Goal: Task Accomplishment & Management: Use online tool/utility

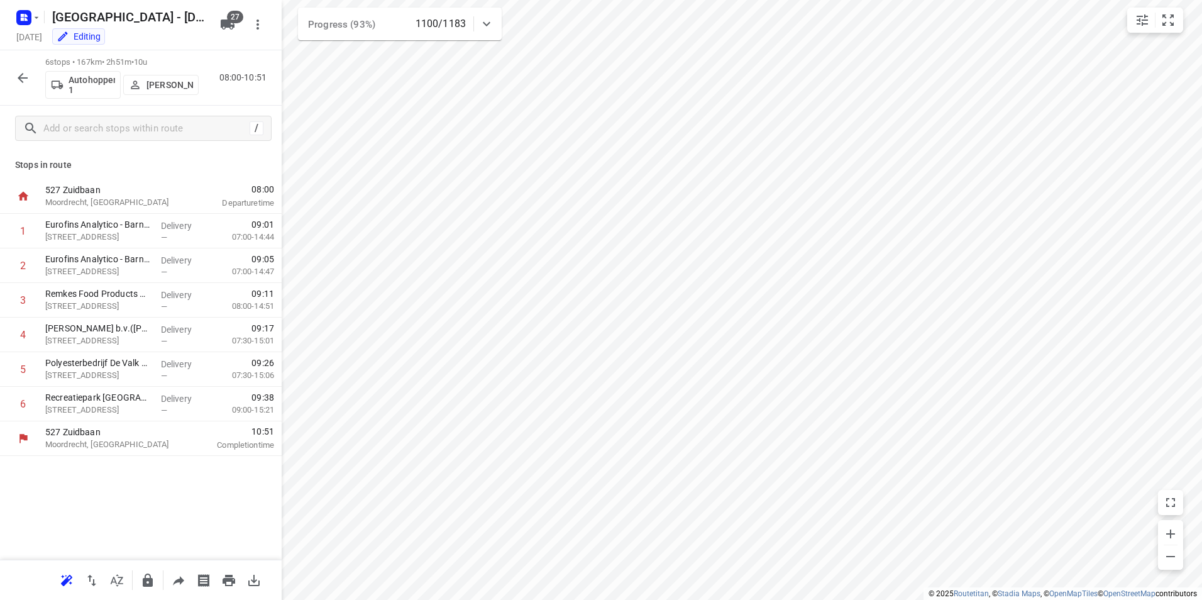
click at [25, 78] on icon "button" at bounding box center [23, 78] width 10 height 10
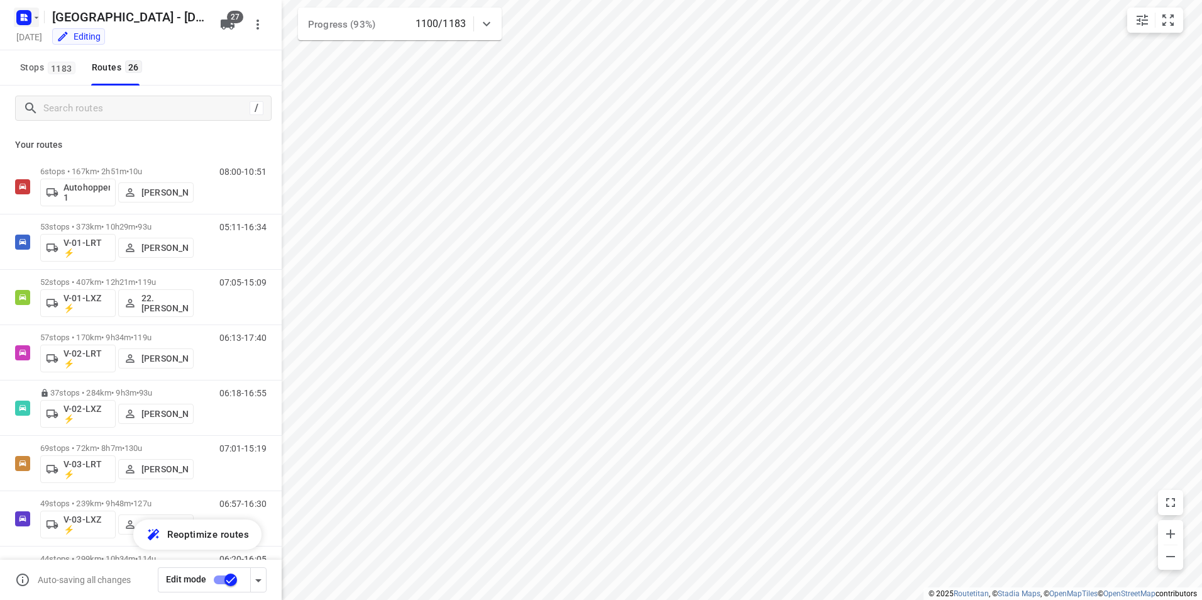
click at [20, 13] on rect "button" at bounding box center [23, 17] width 15 height 15
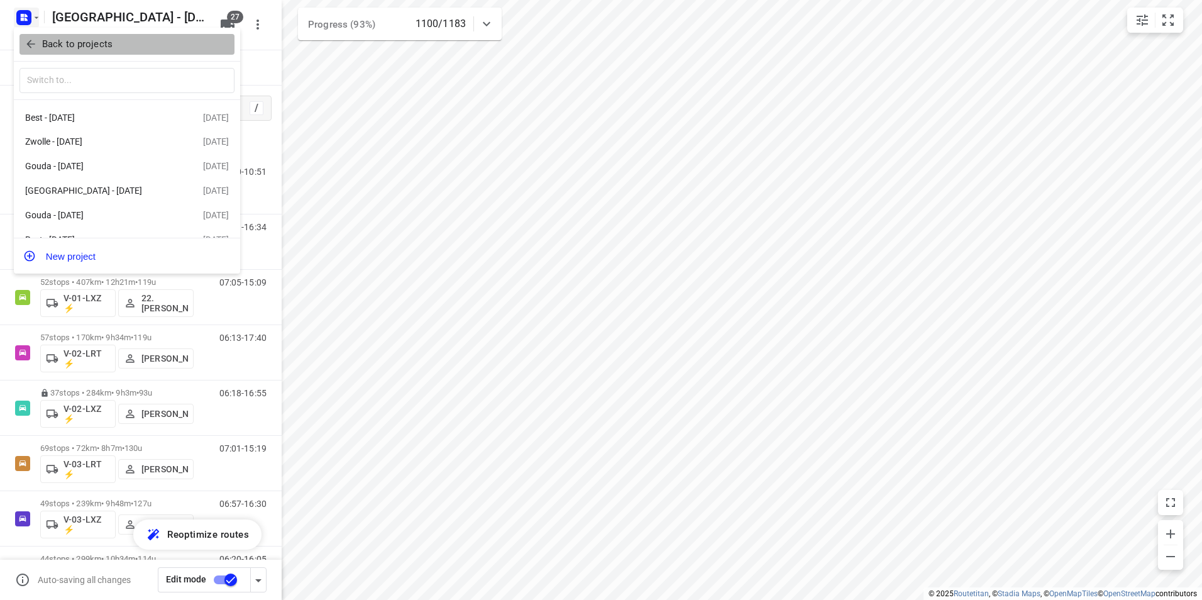
click at [65, 41] on p "Back to projects" at bounding box center [77, 44] width 70 height 14
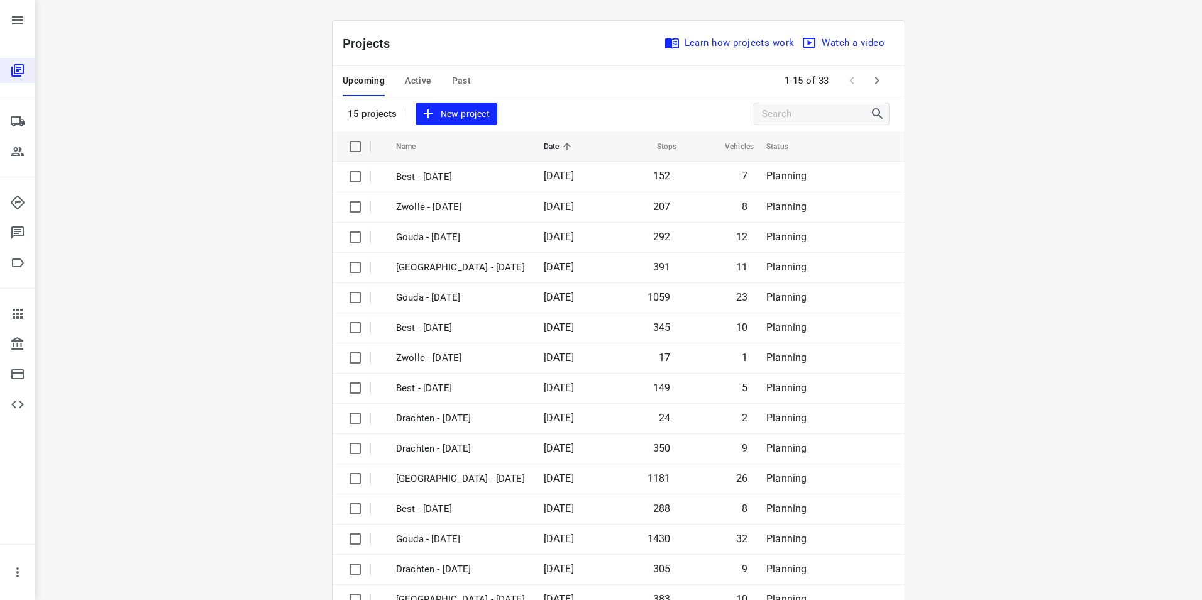
click at [417, 78] on span "Active" at bounding box center [418, 81] width 26 height 16
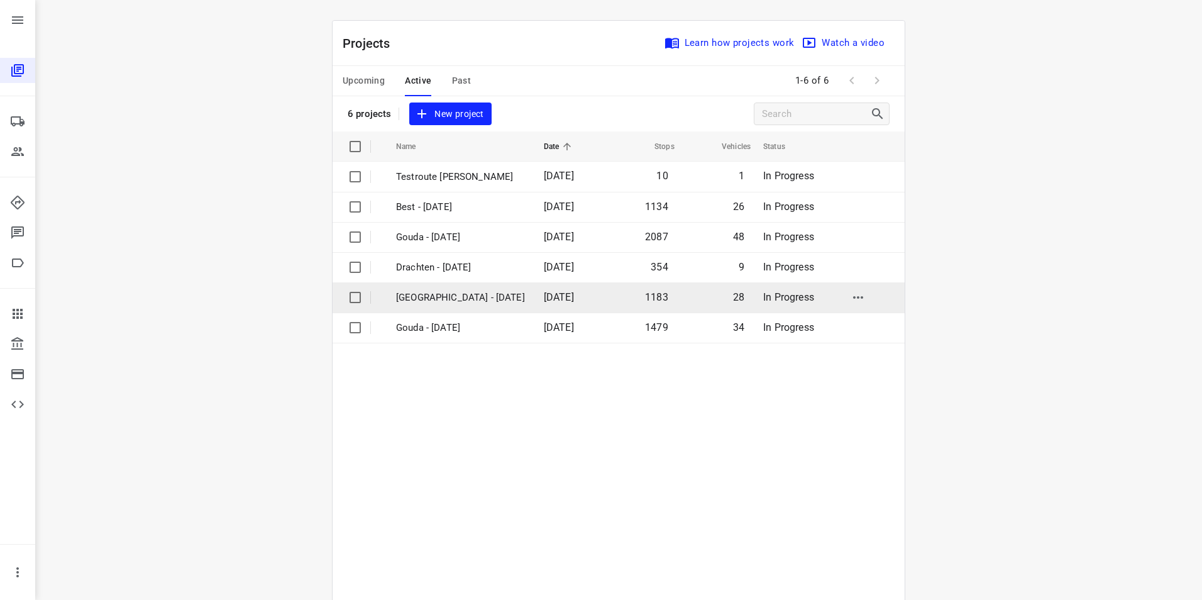
click at [431, 297] on p "[GEOGRAPHIC_DATA] - [DATE]" at bounding box center [460, 297] width 129 height 14
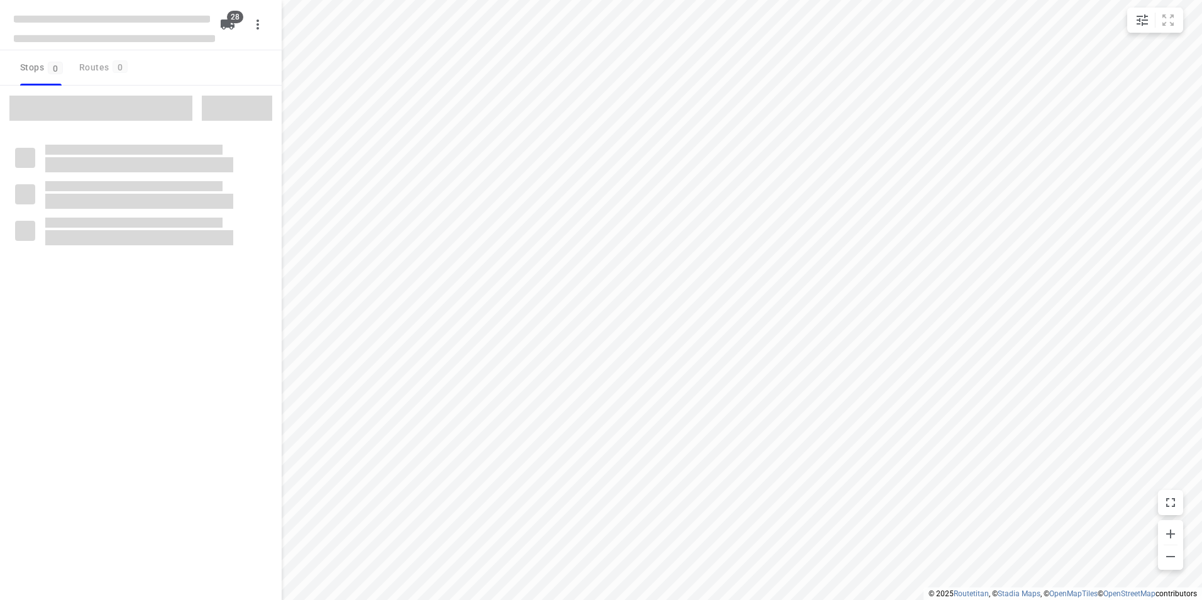
checkbox input "true"
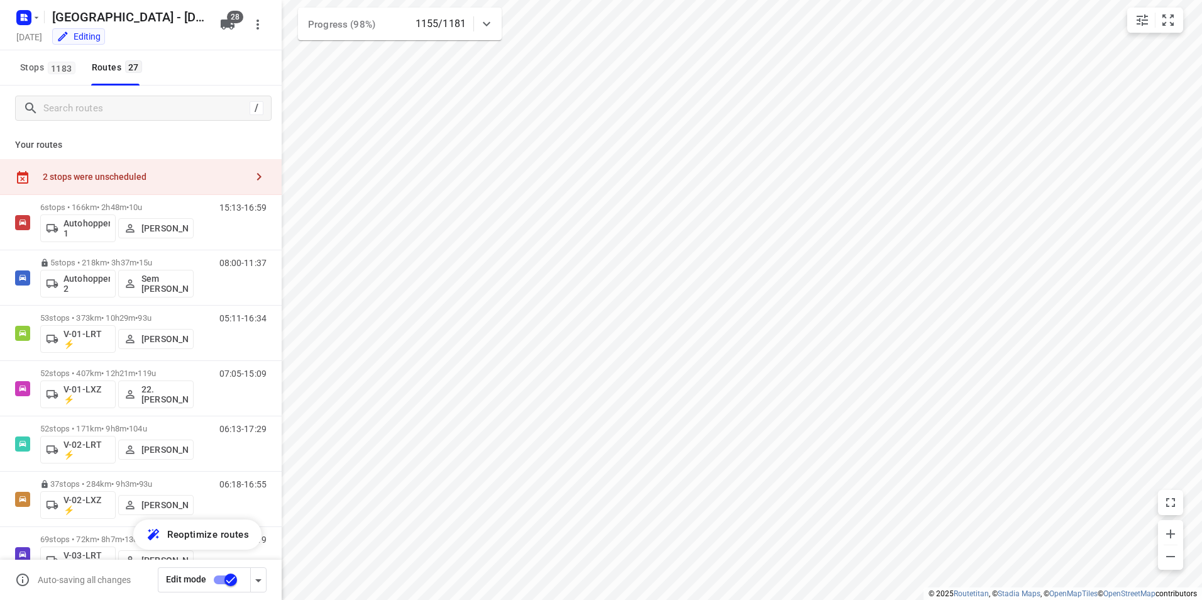
click at [165, 176] on div "2 stops were unscheduled" at bounding box center [145, 177] width 204 height 10
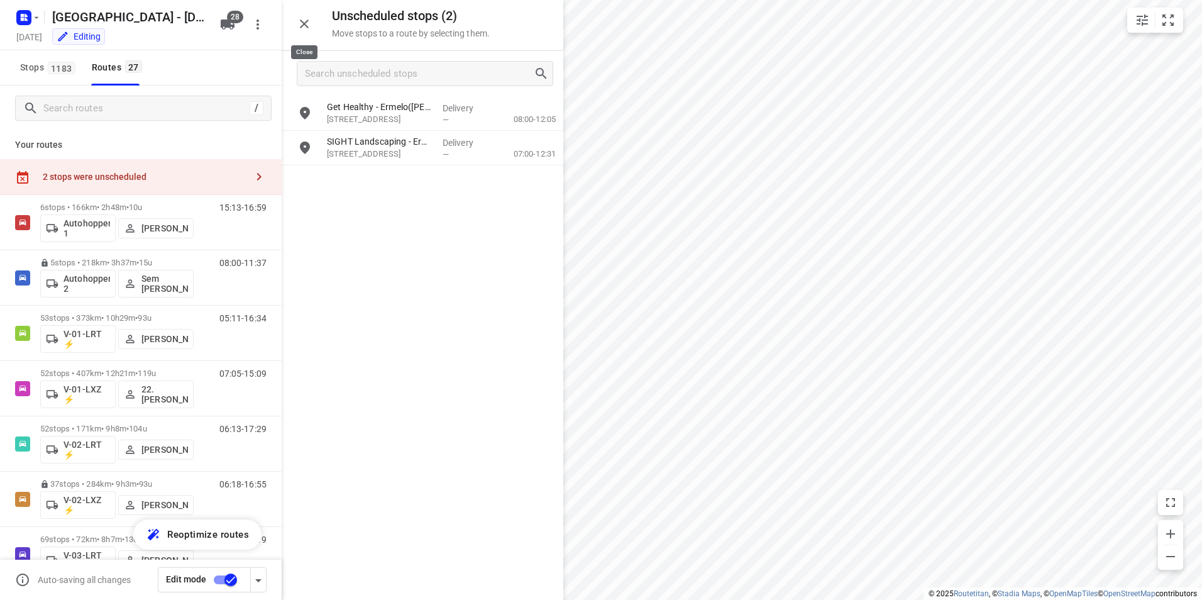
click at [307, 28] on icon "button" at bounding box center [304, 23] width 9 height 9
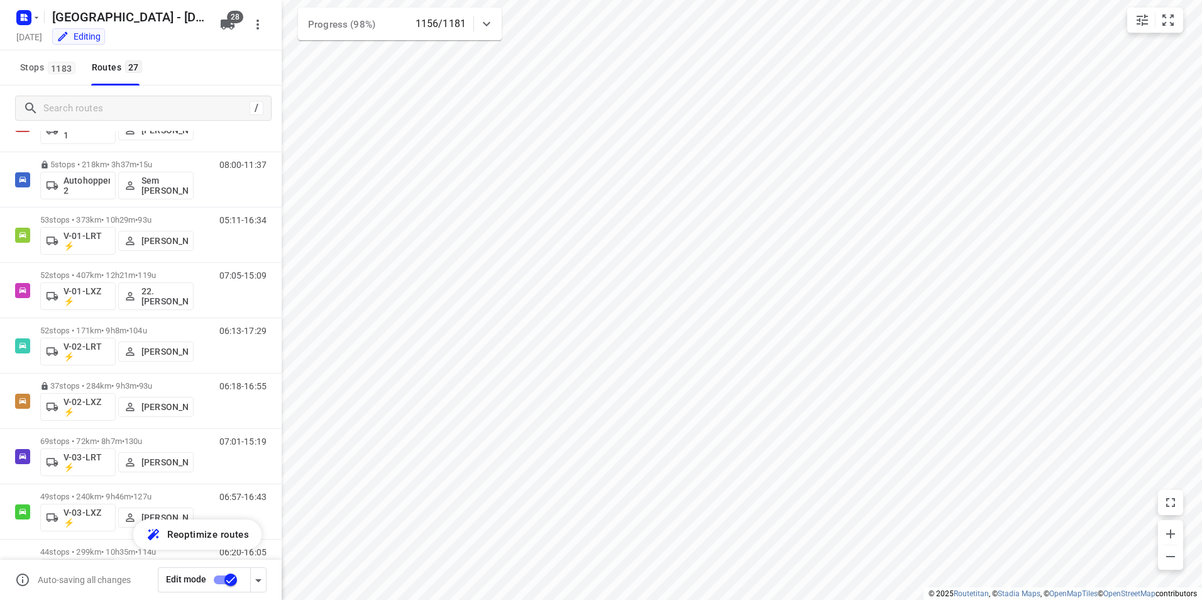
scroll to position [109, 0]
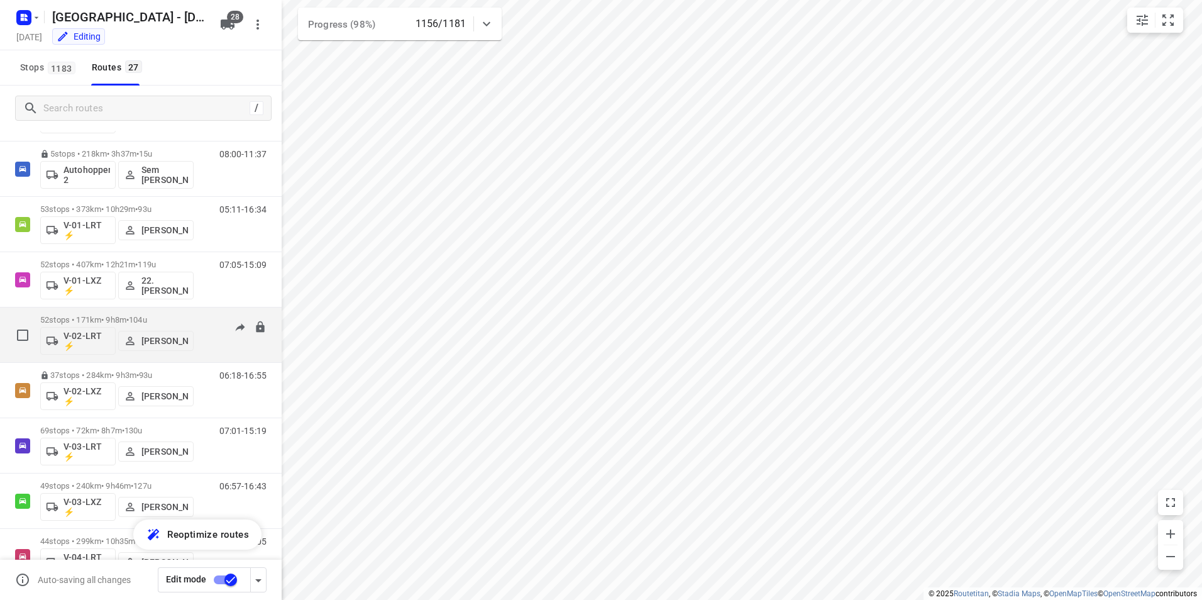
click at [179, 319] on p "52 stops • 171km • 9h8m • 104u" at bounding box center [116, 319] width 153 height 9
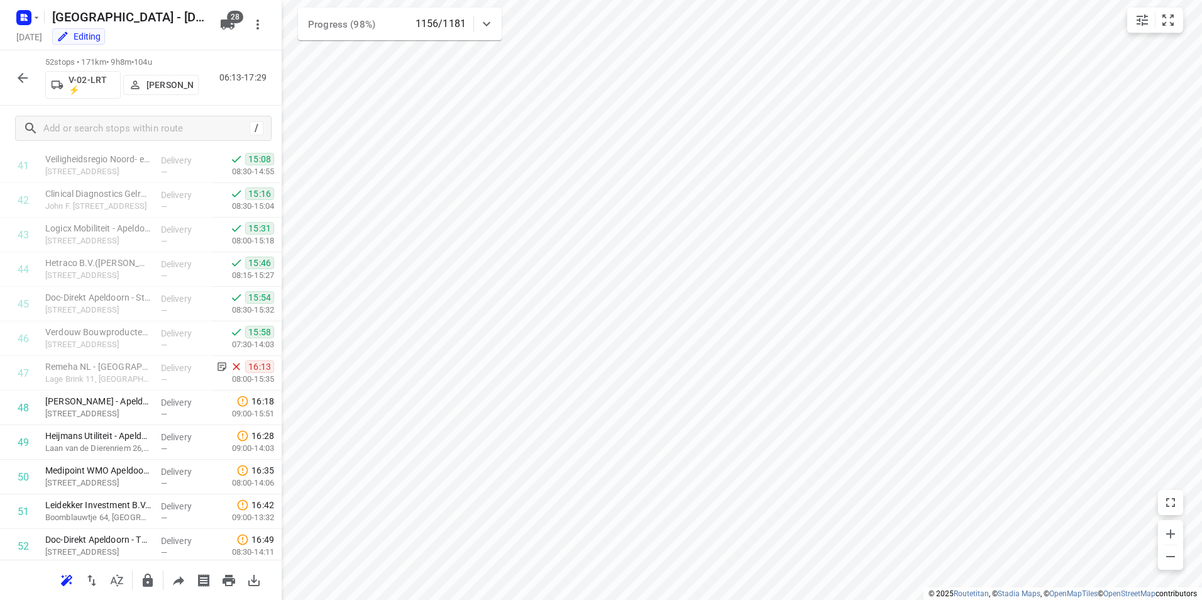
scroll to position [1523, 0]
click at [28, 82] on icon "button" at bounding box center [22, 77] width 15 height 15
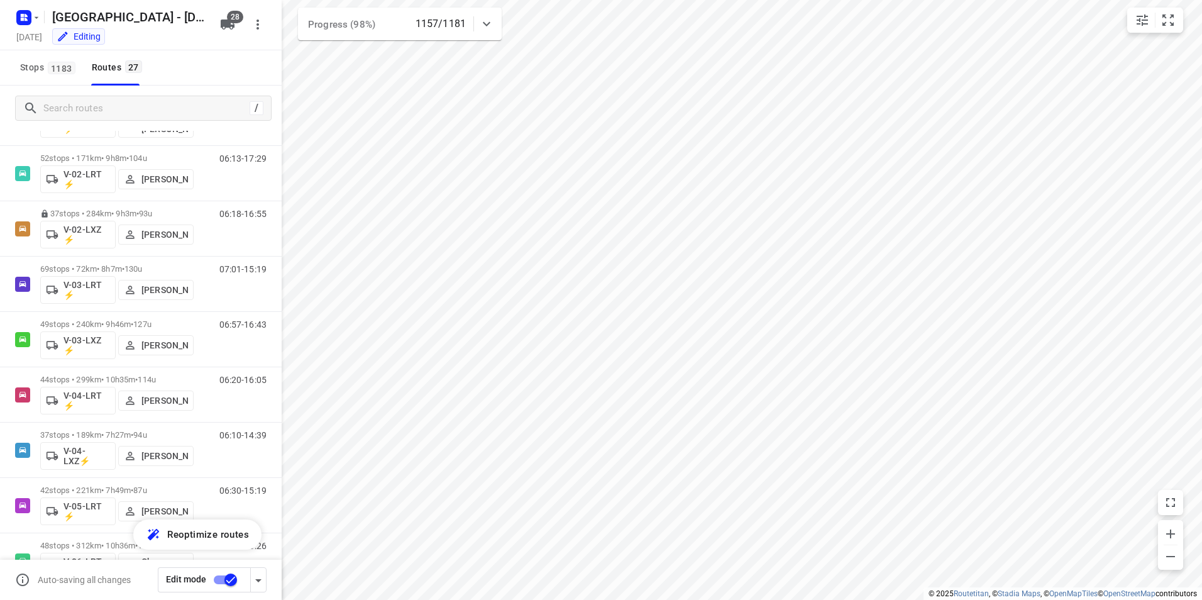
scroll to position [272, 0]
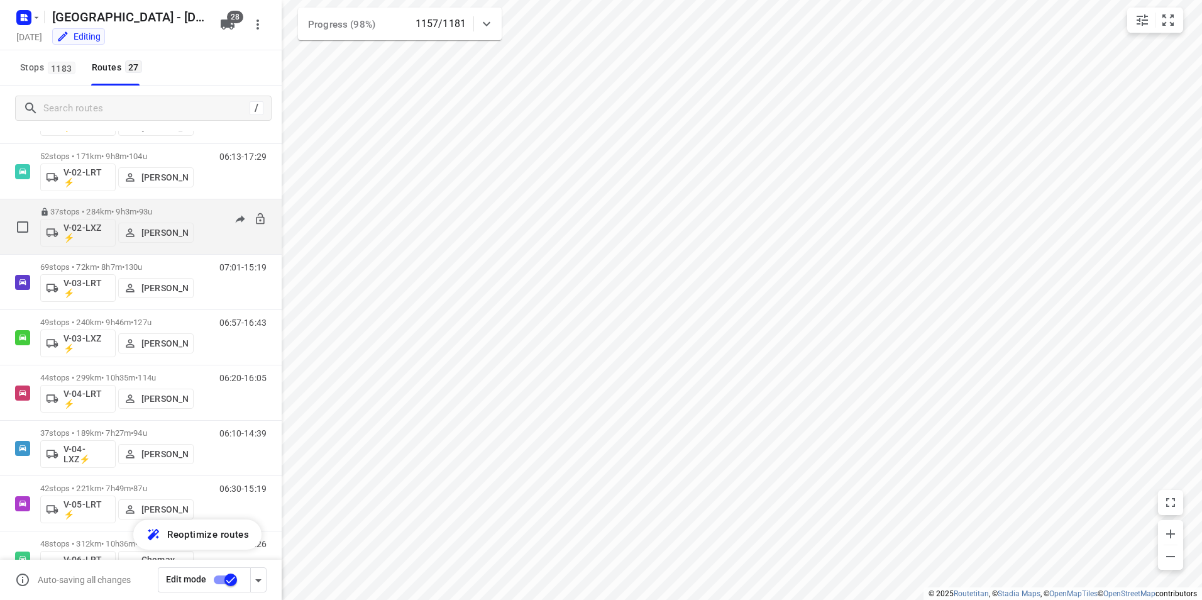
click at [129, 208] on p "37 stops • 284km • 9h3m • 93u" at bounding box center [116, 211] width 153 height 9
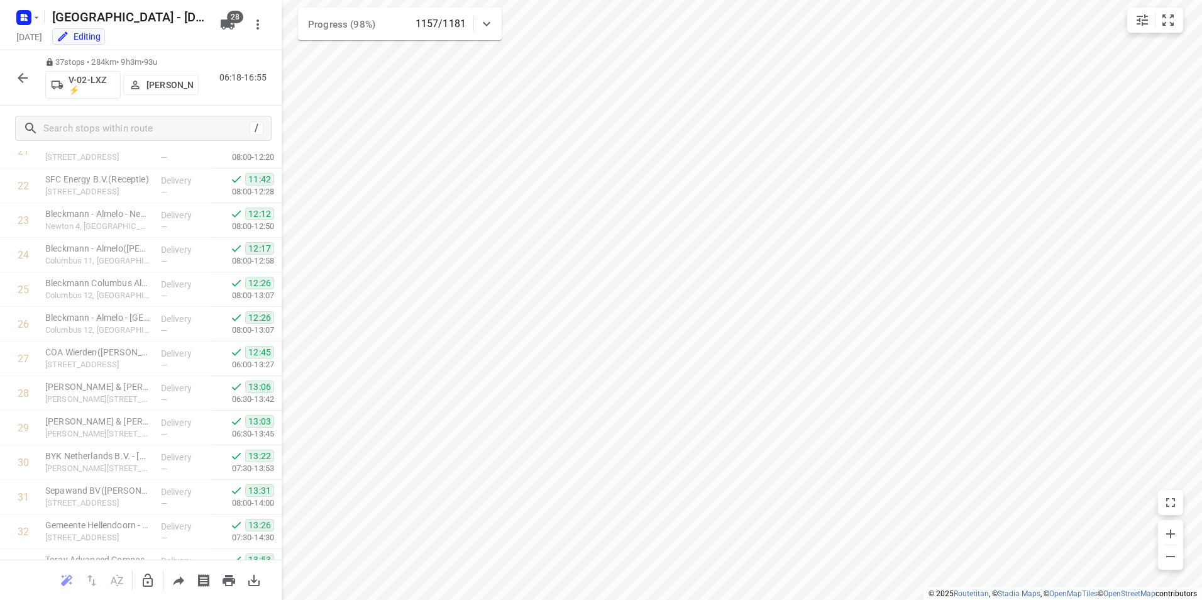
scroll to position [1004, 0]
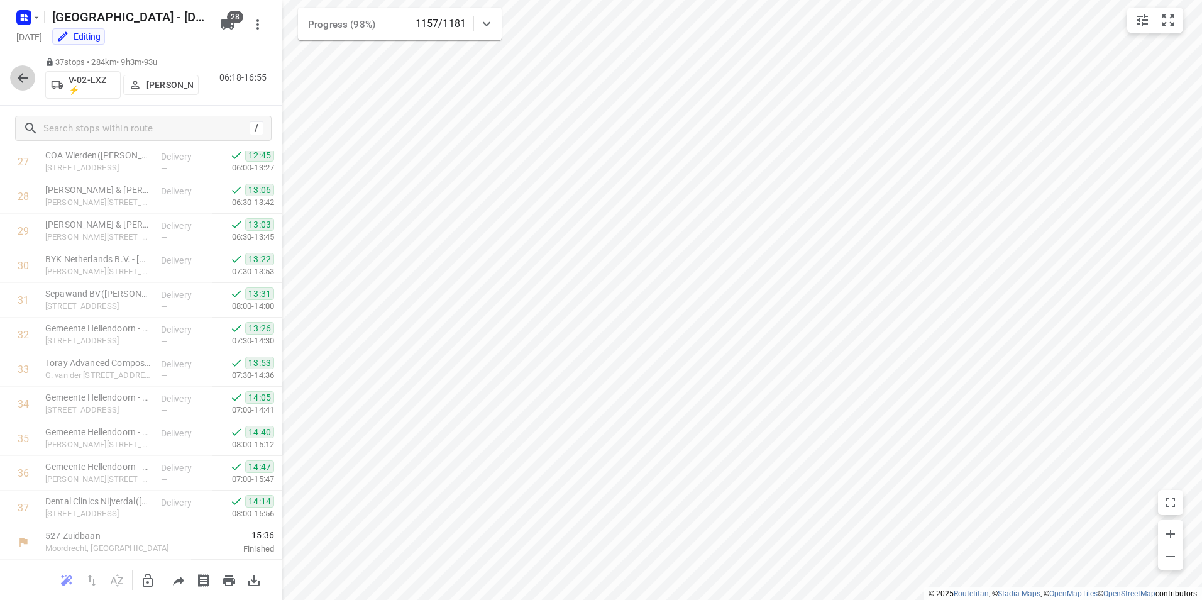
click at [16, 75] on icon "button" at bounding box center [22, 77] width 15 height 15
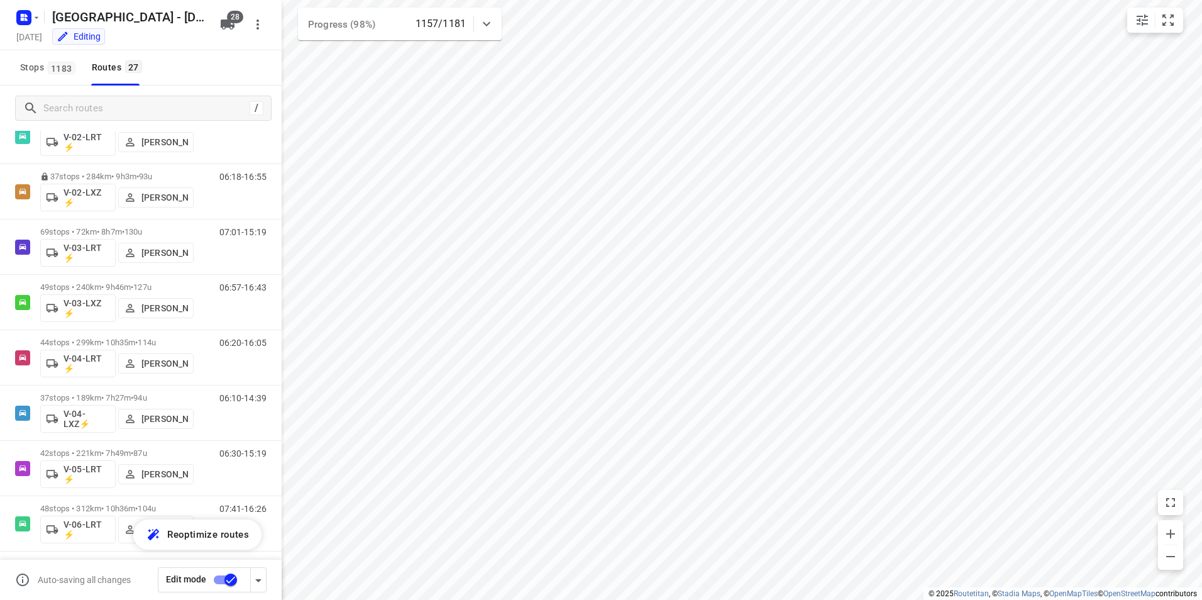
scroll to position [312, 0]
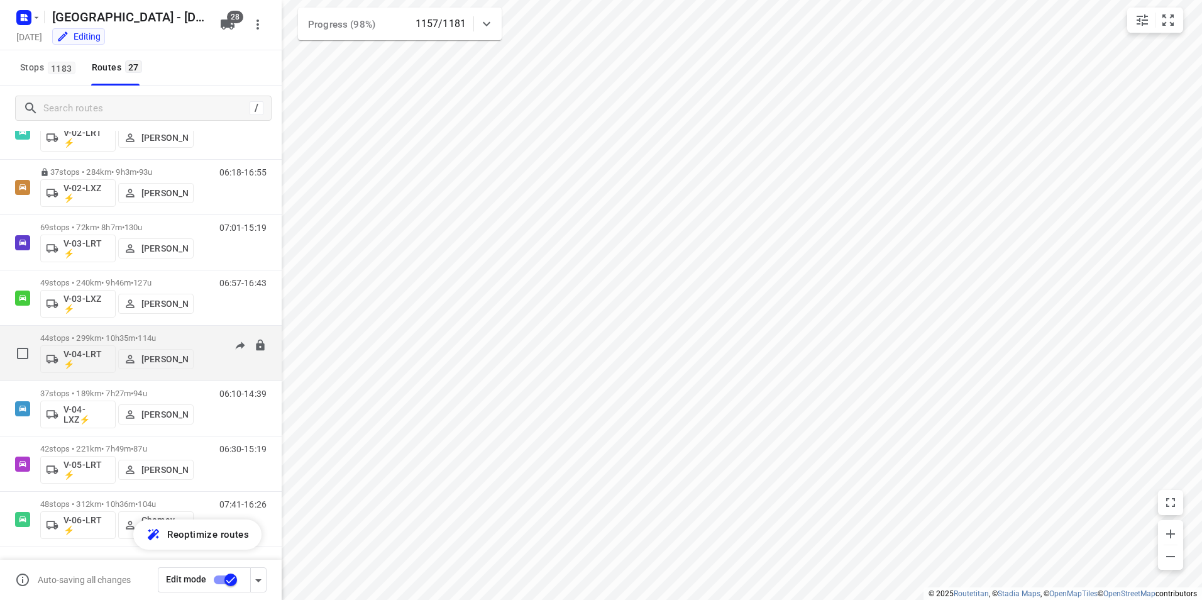
click at [188, 336] on p "44 stops • 299km • 10h35m • 114u" at bounding box center [116, 337] width 153 height 9
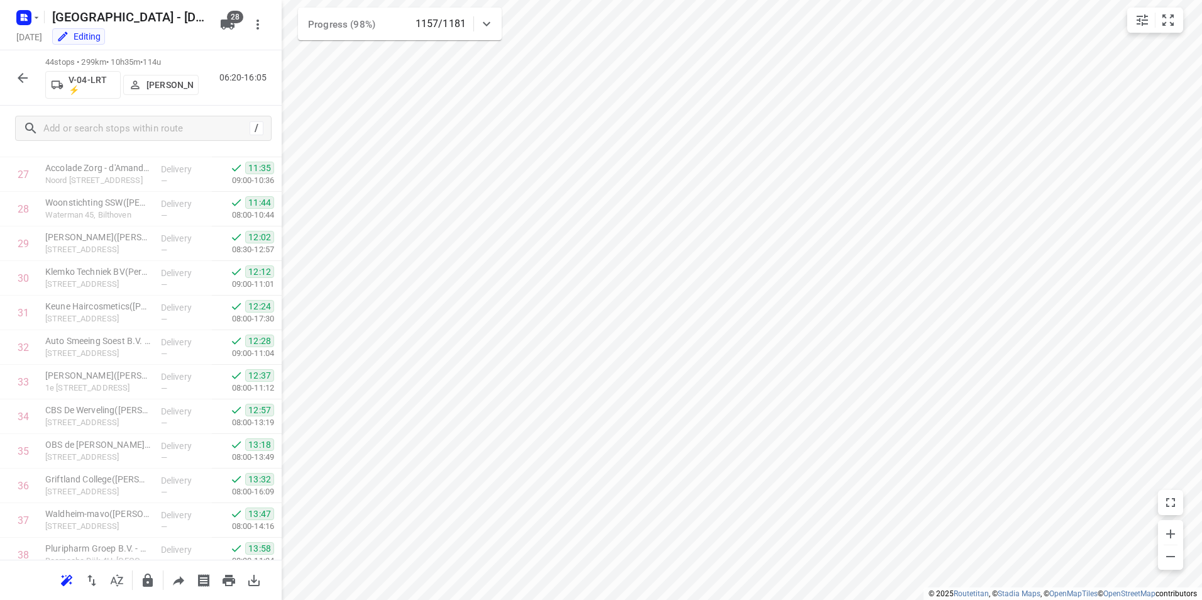
scroll to position [1246, 0]
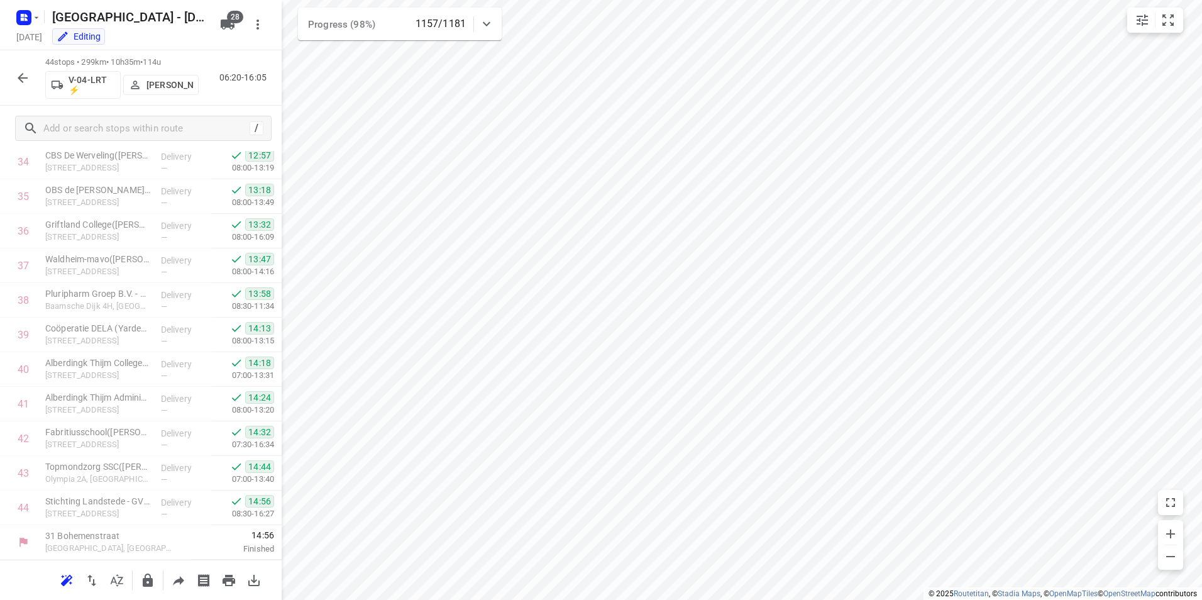
click at [28, 84] on icon "button" at bounding box center [22, 77] width 15 height 15
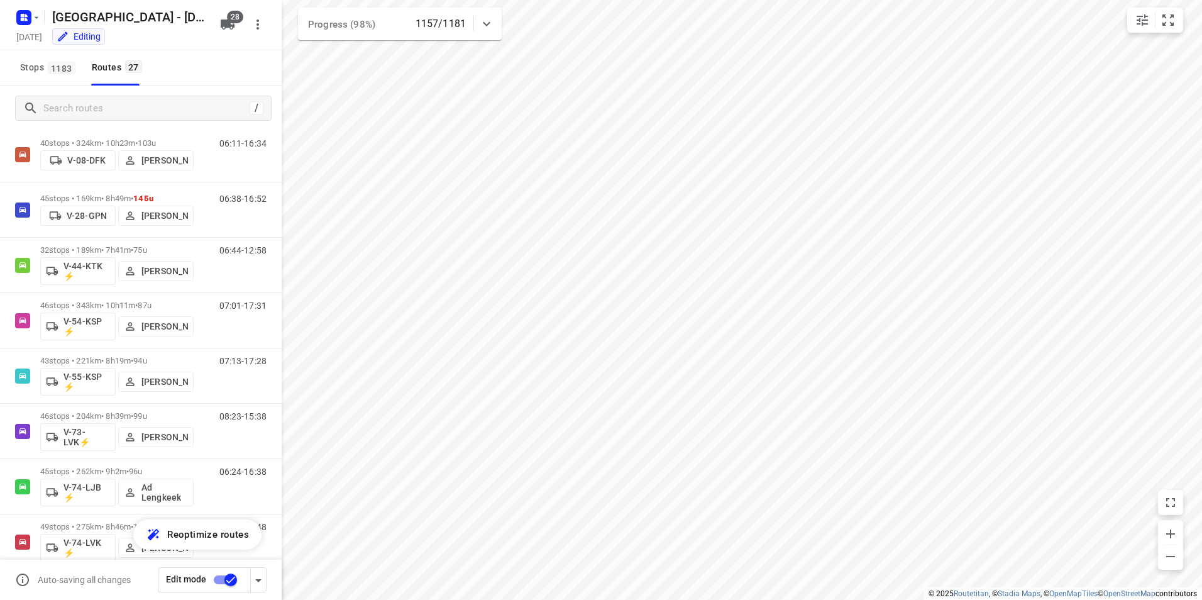
scroll to position [741, 0]
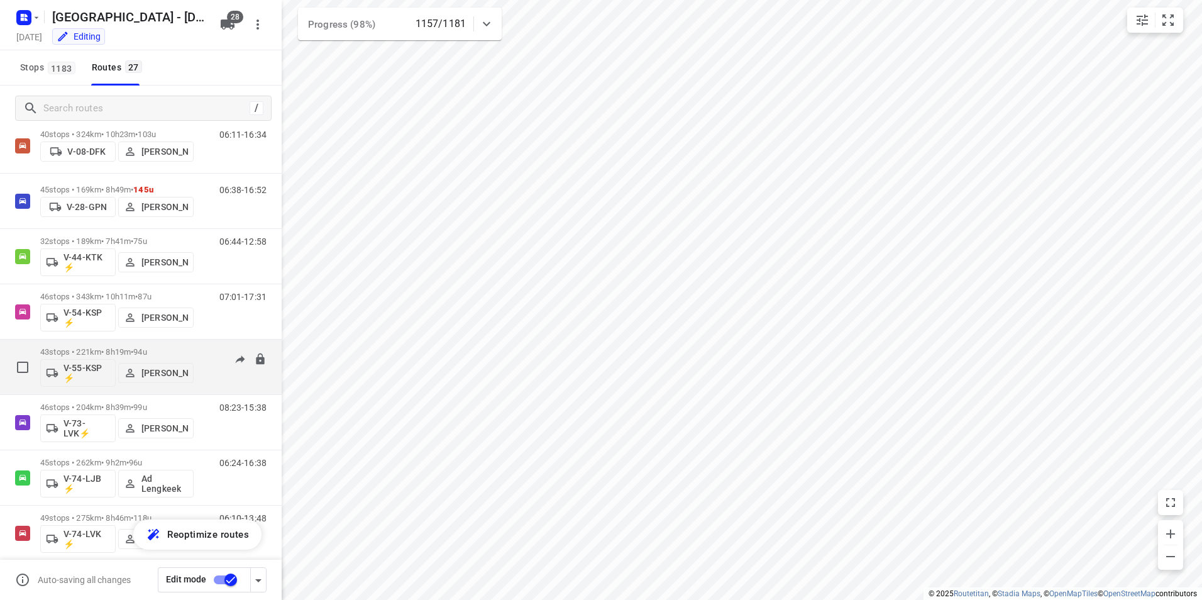
click at [182, 350] on p "43 stops • 221km • 8h19m • 94u" at bounding box center [116, 351] width 153 height 9
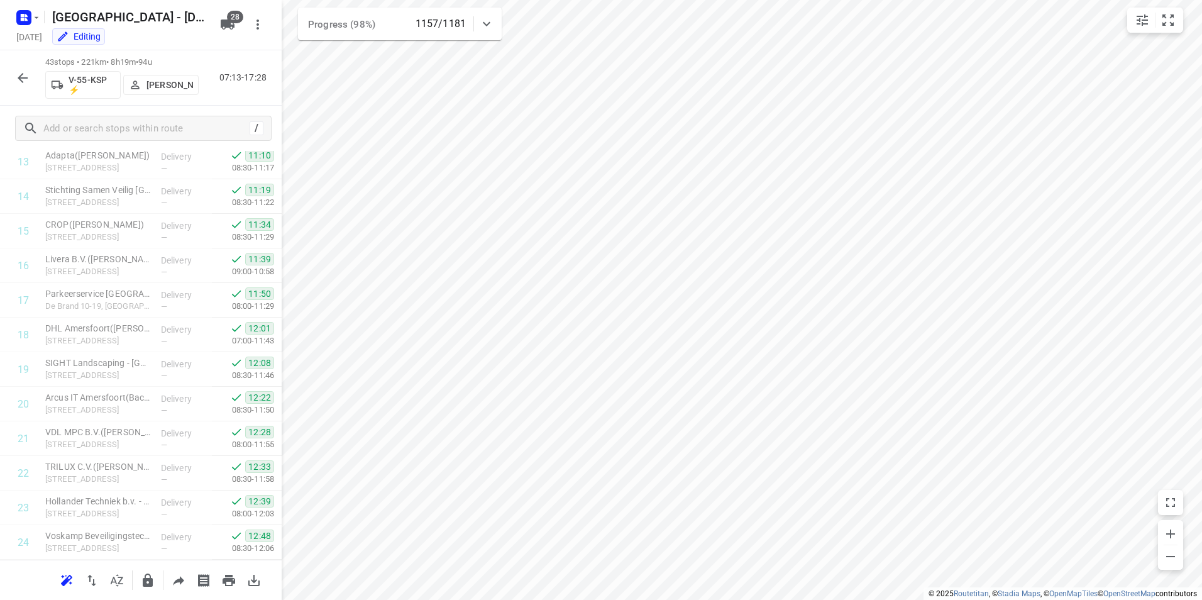
scroll to position [1212, 0]
click at [24, 75] on icon "button" at bounding box center [22, 77] width 15 height 15
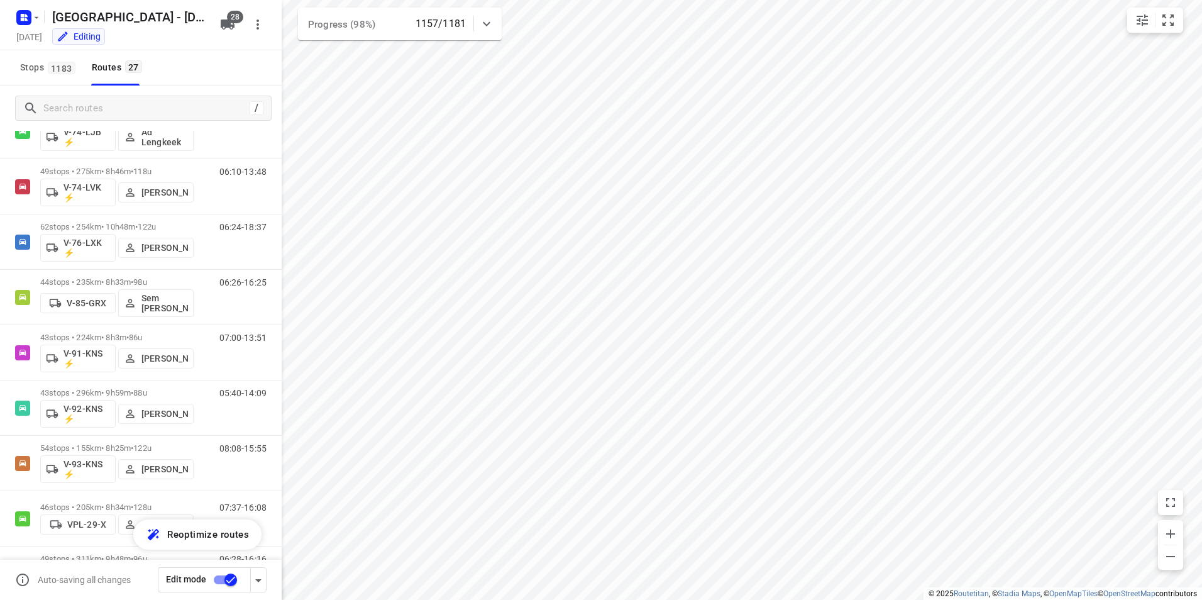
scroll to position [1142, 0]
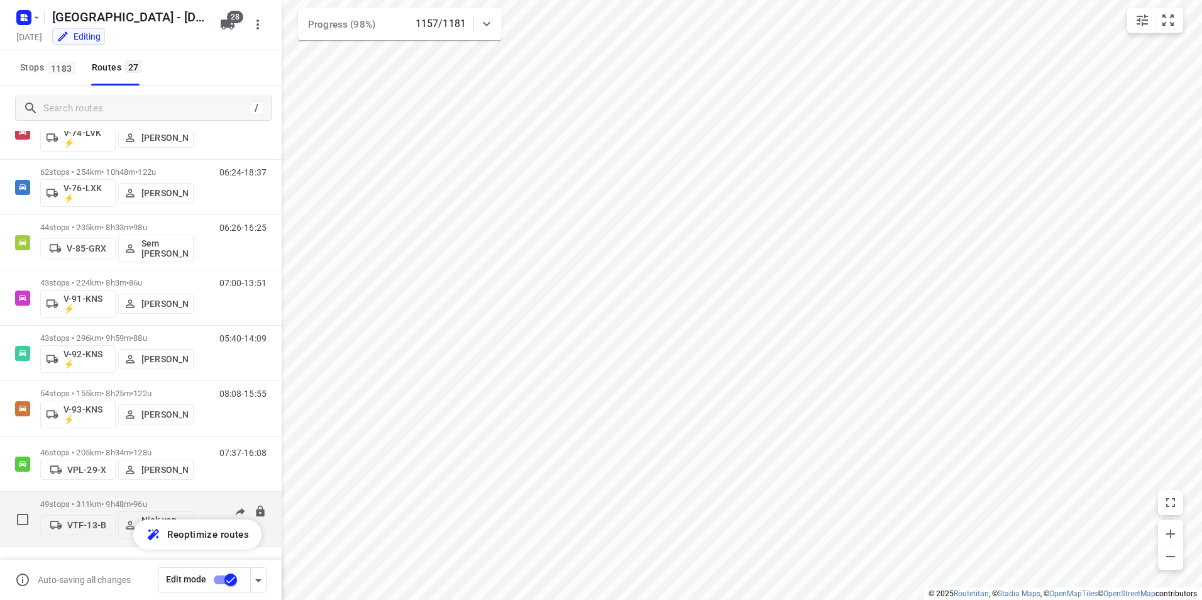
click at [160, 503] on p "49 stops • 311km • 9h48m • 96u" at bounding box center [116, 503] width 153 height 9
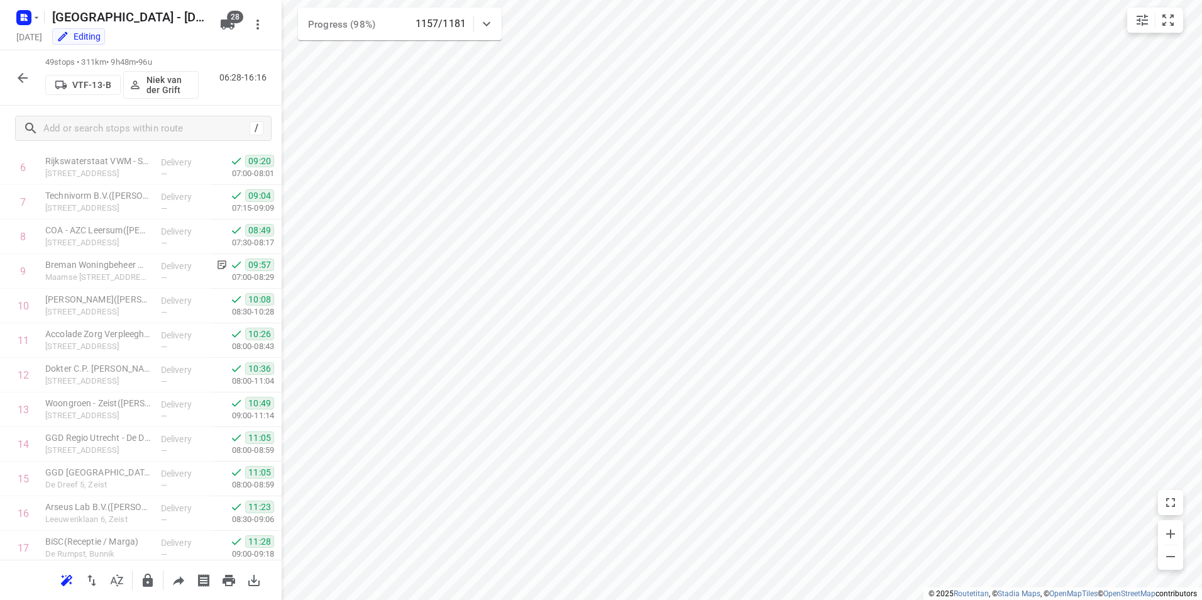
scroll to position [1419, 0]
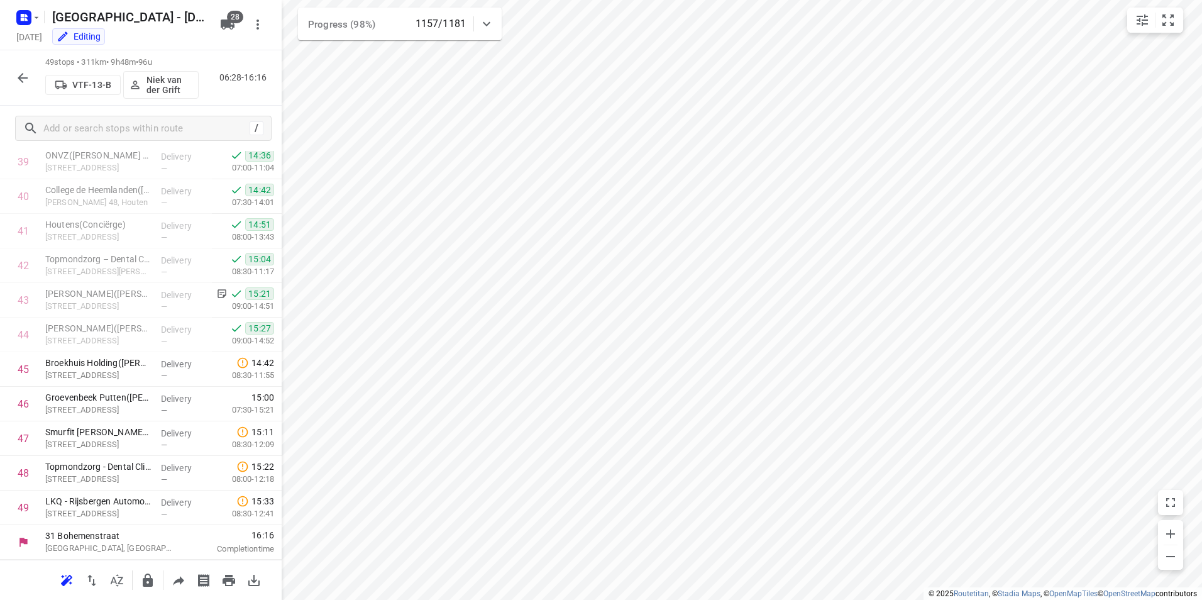
click at [26, 71] on icon "button" at bounding box center [22, 77] width 15 height 15
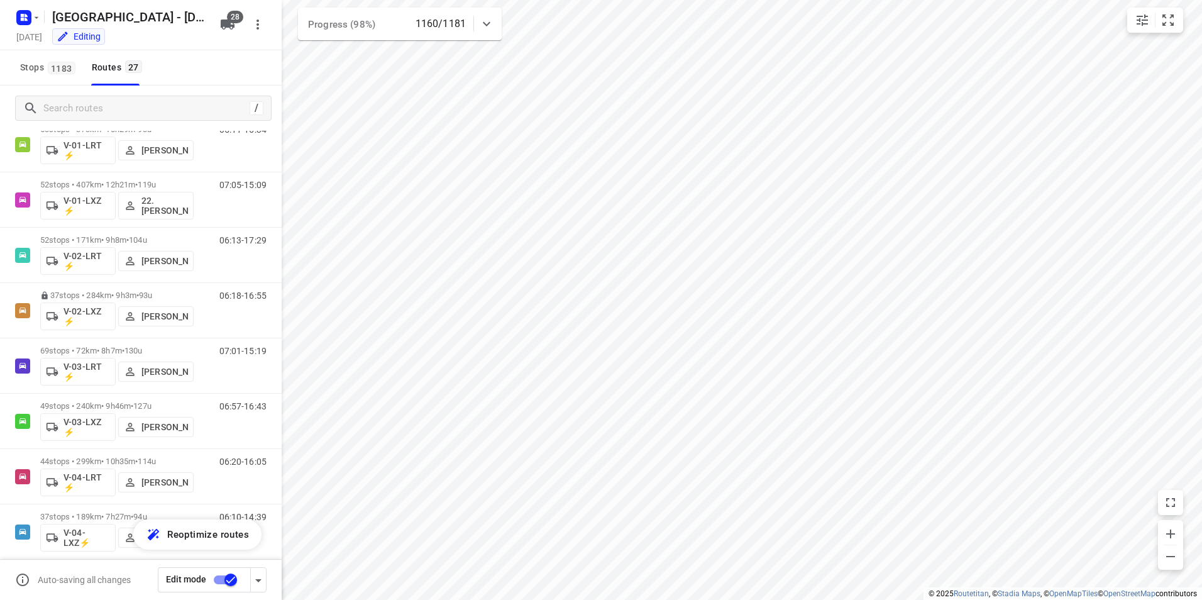
scroll to position [0, 0]
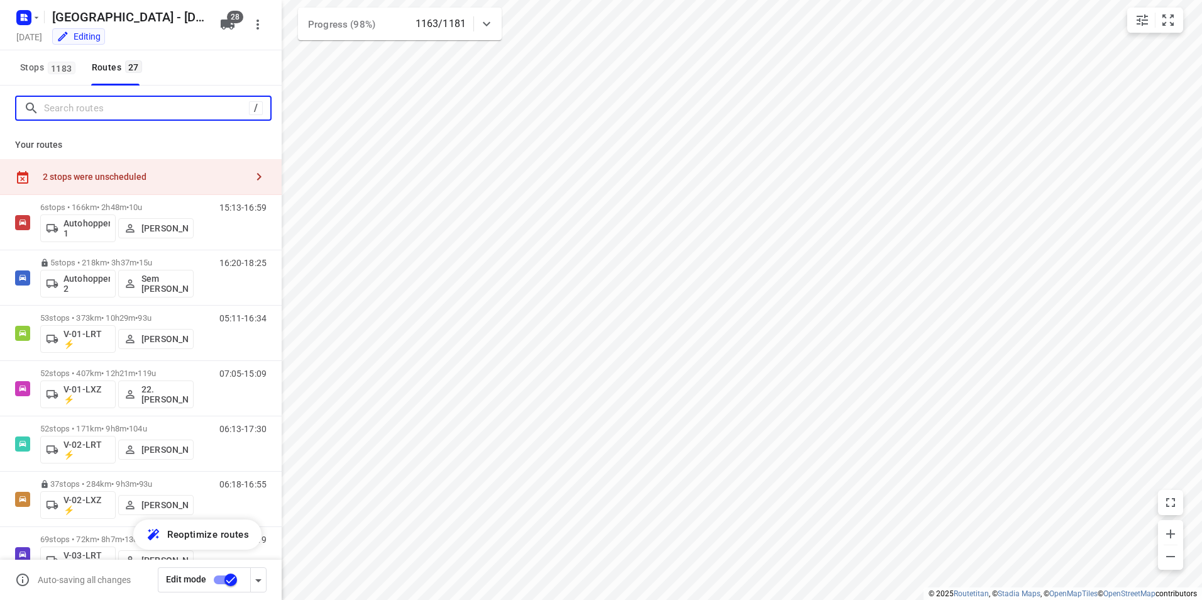
click at [77, 108] on input "Search routes" at bounding box center [146, 108] width 205 height 19
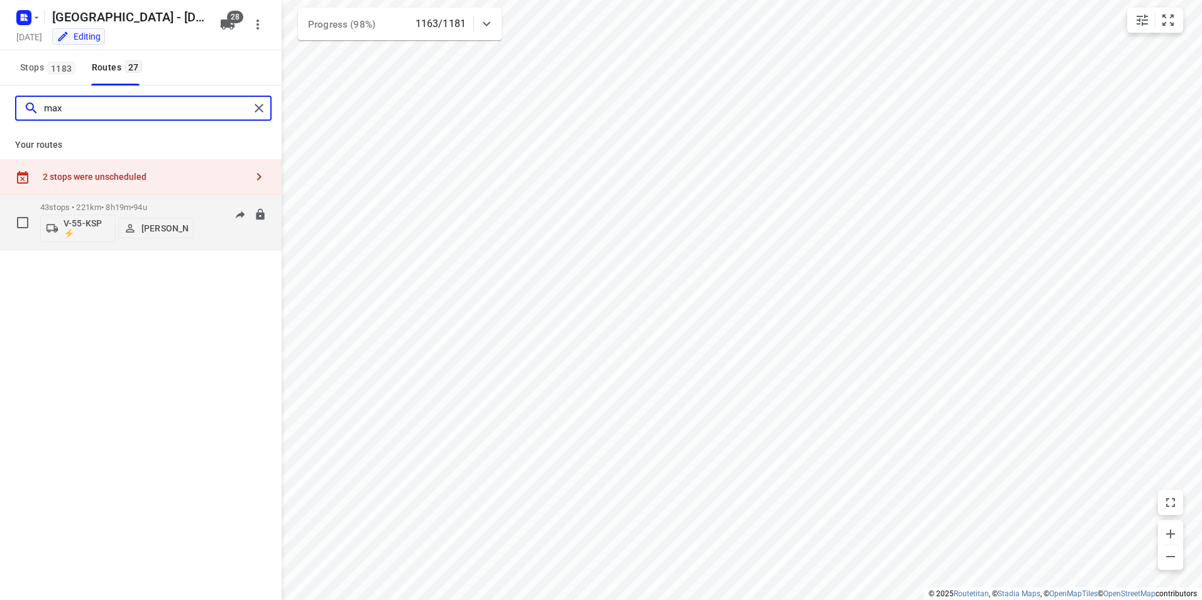
type input "max"
click at [113, 207] on p "43 stops • 221km • 8h19m • 94u" at bounding box center [116, 206] width 153 height 9
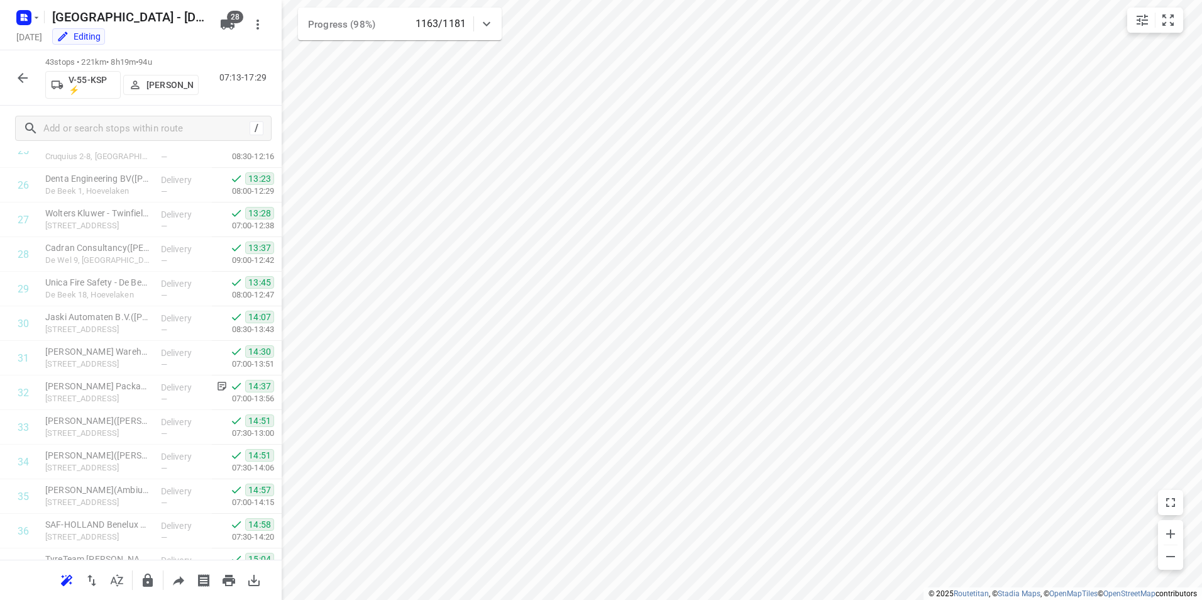
scroll to position [1212, 0]
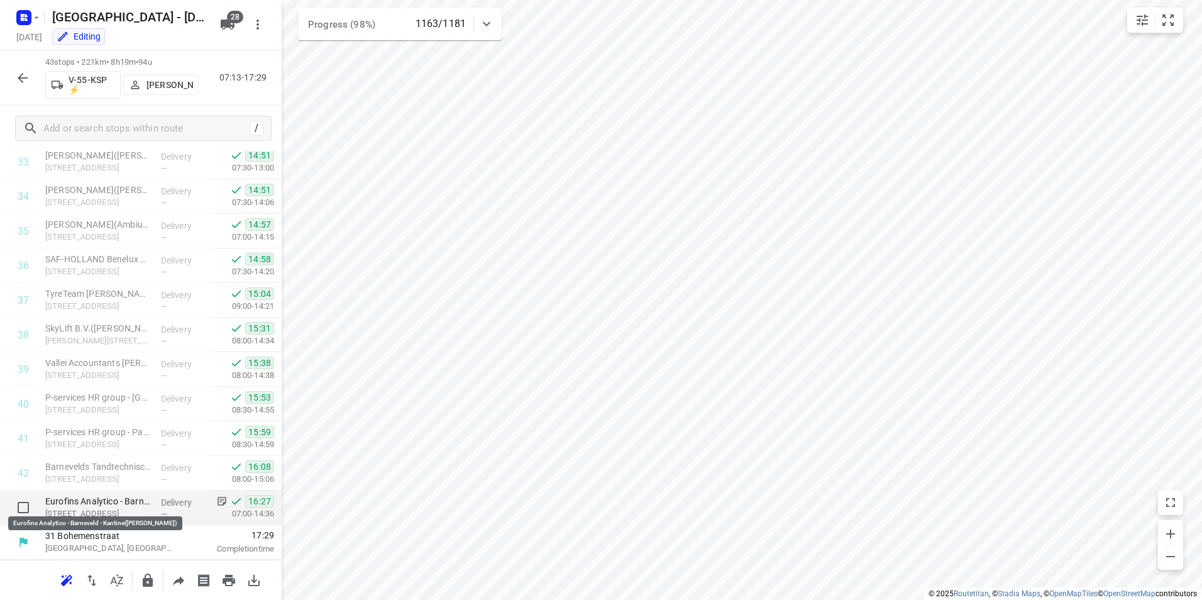
click at [121, 495] on p "Eurofins Analytico - Barneveld - Kantine([PERSON_NAME])" at bounding box center [98, 501] width 106 height 13
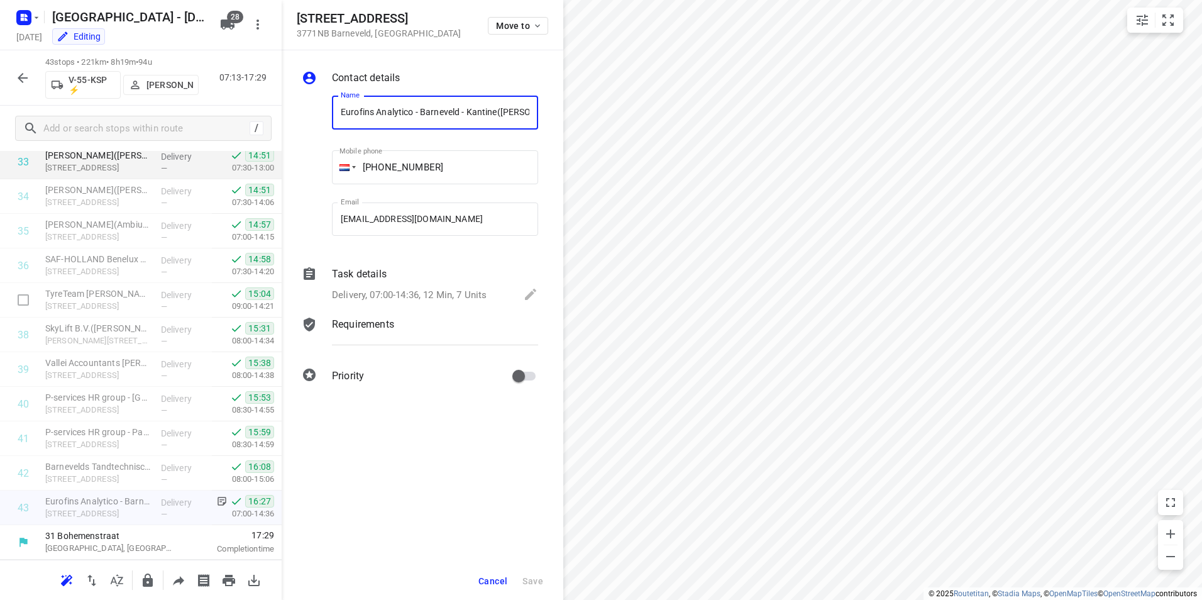
scroll to position [0, 45]
click at [367, 279] on p "Task details" at bounding box center [359, 274] width 55 height 15
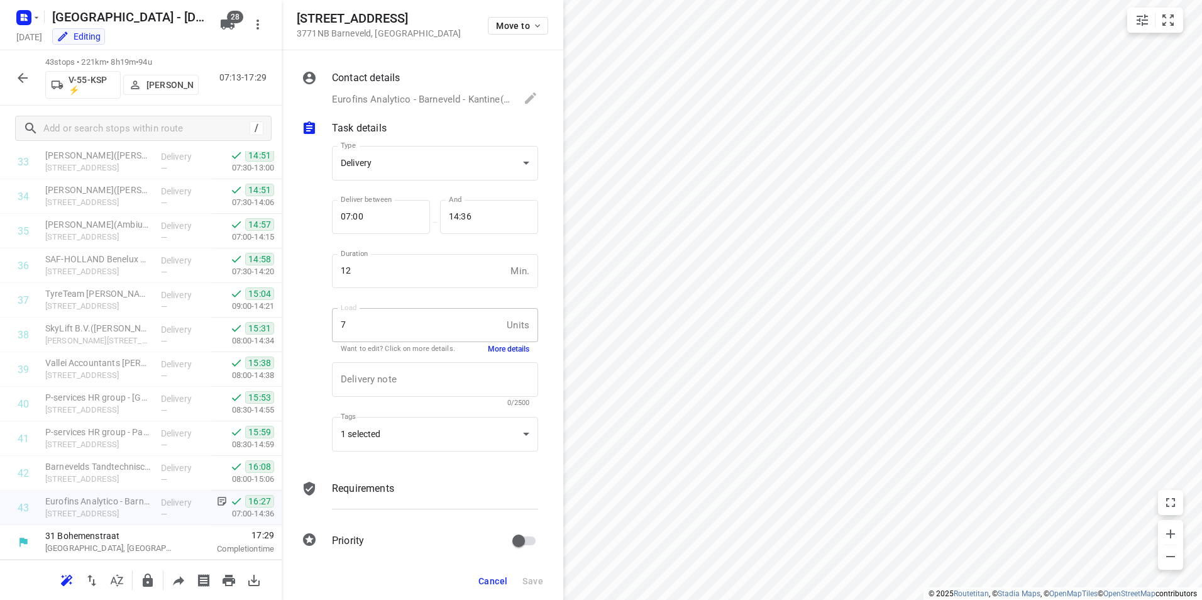
click at [504, 349] on button "More details" at bounding box center [508, 349] width 41 height 11
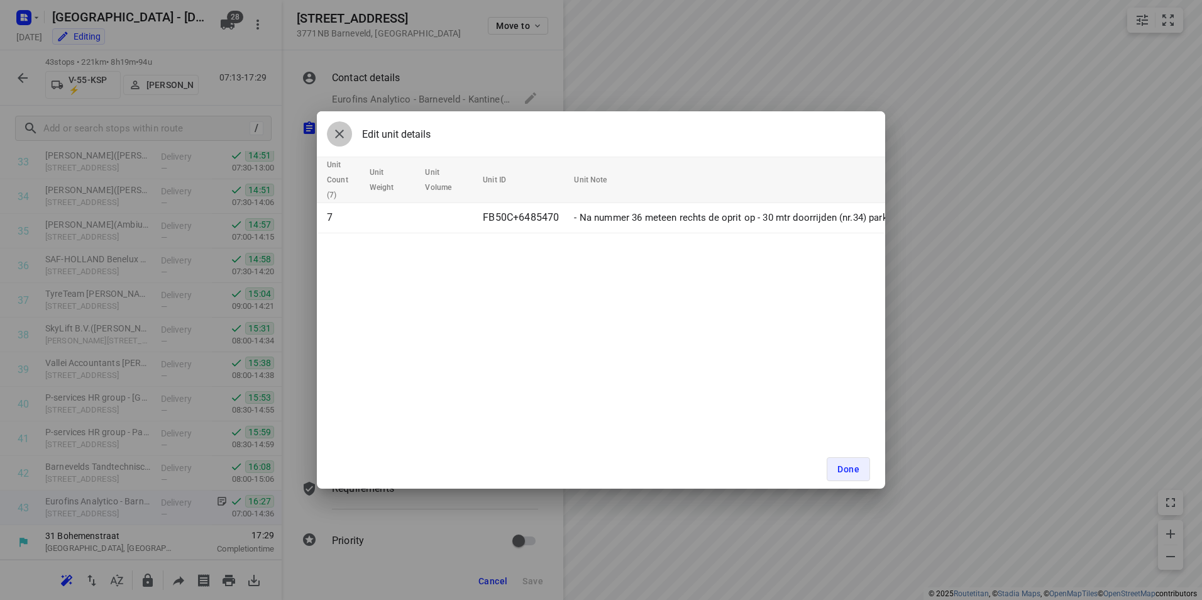
click at [348, 139] on button "button" at bounding box center [339, 133] width 25 height 25
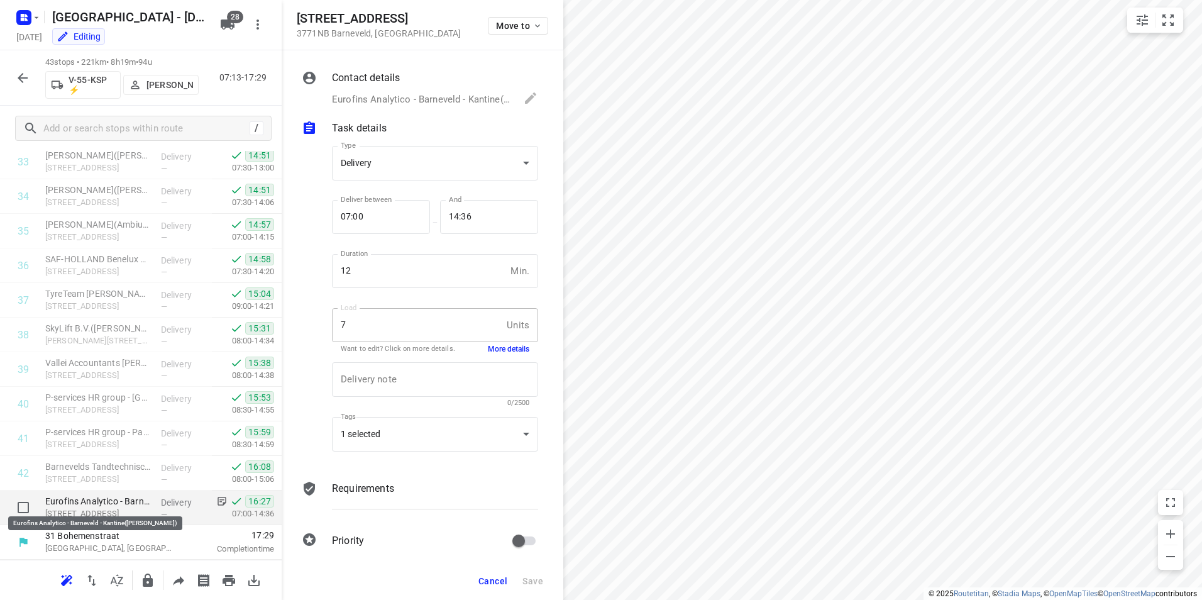
click at [134, 498] on p "Eurofins Analytico - Barneveld - Kantine([PERSON_NAME])" at bounding box center [98, 501] width 106 height 13
click at [166, 502] on p "Delivery" at bounding box center [184, 502] width 47 height 13
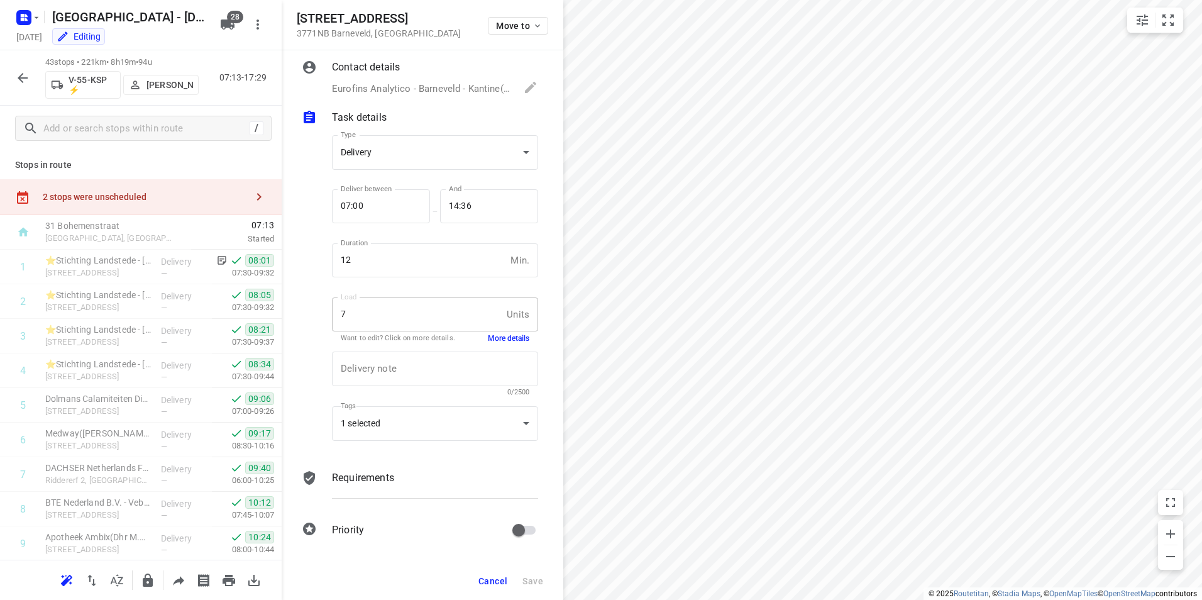
click at [26, 74] on icon "button" at bounding box center [22, 77] width 15 height 15
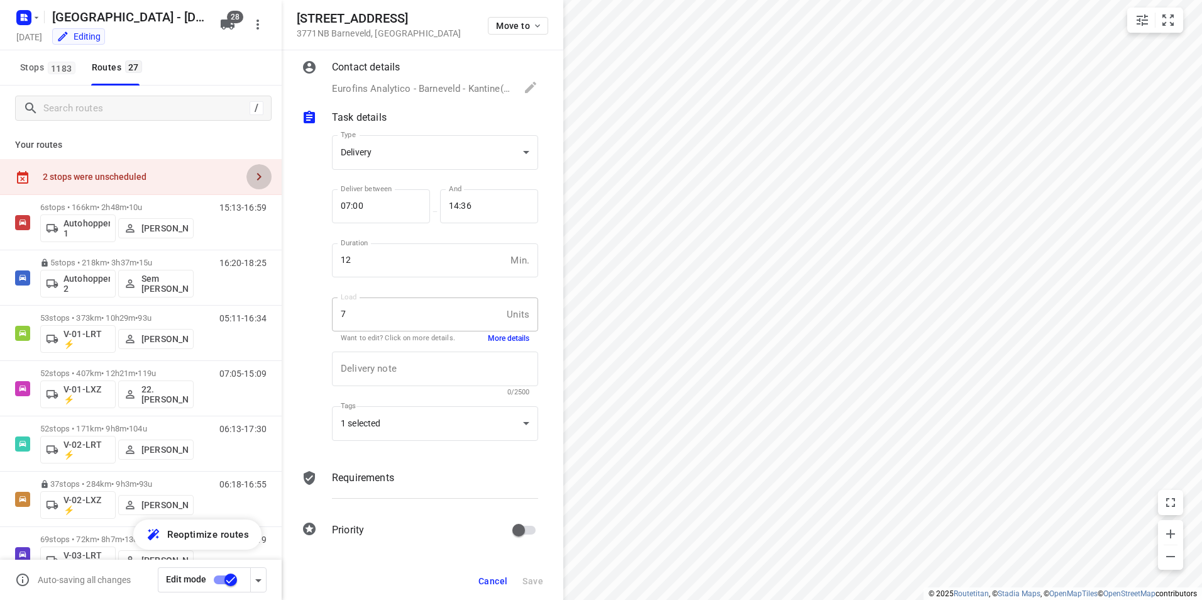
click at [246, 186] on button "button" at bounding box center [258, 176] width 25 height 25
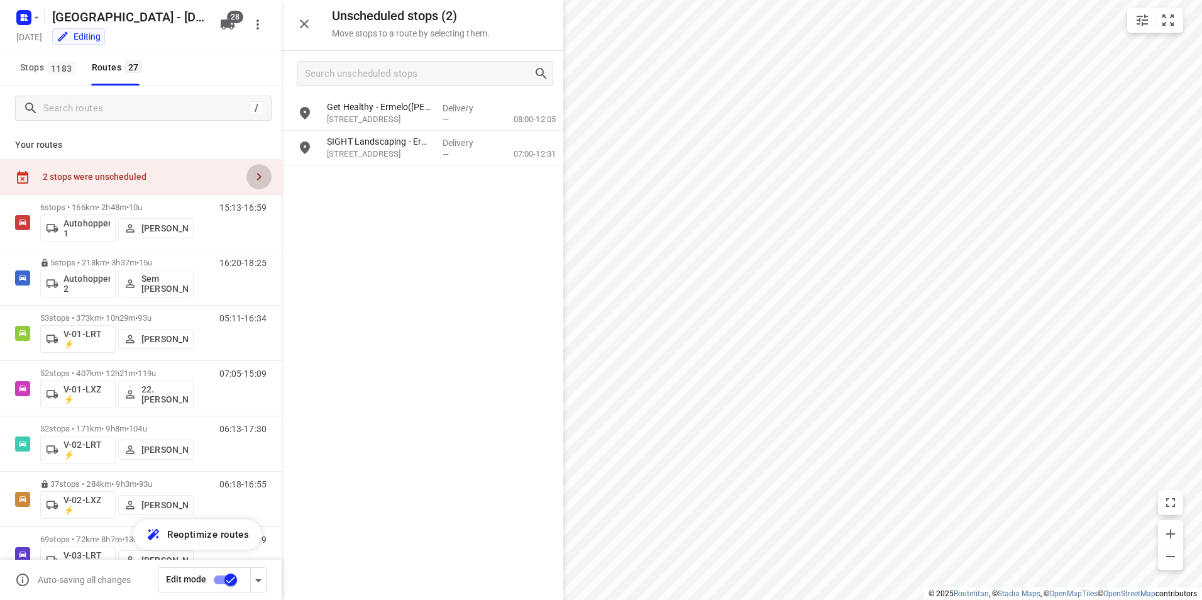
click at [257, 179] on icon "button" at bounding box center [259, 177] width 4 height 8
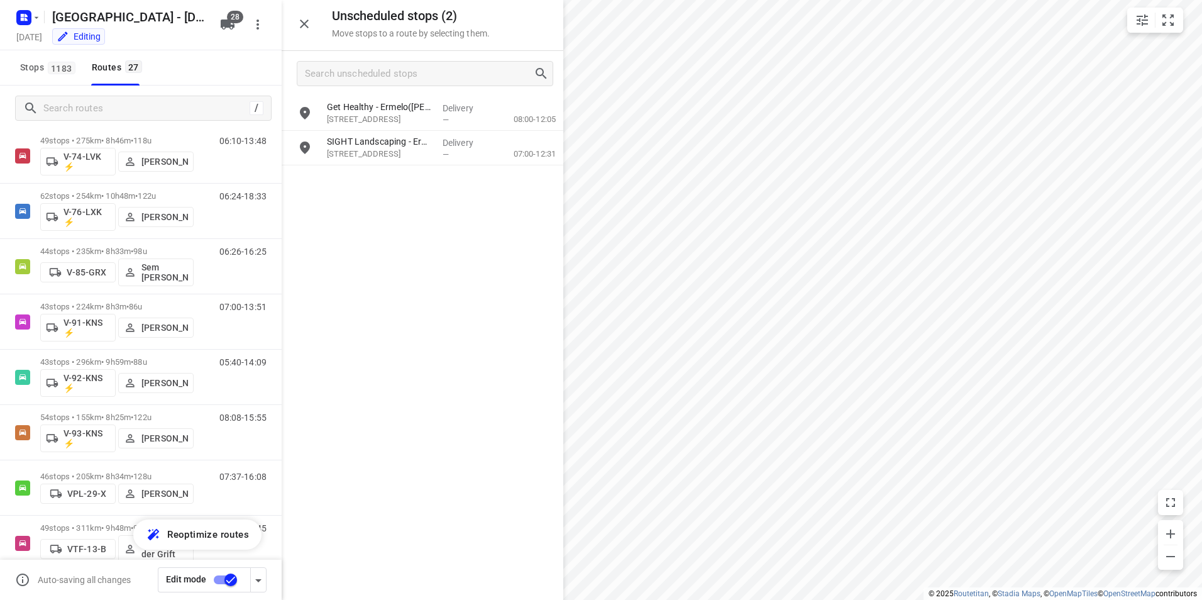
scroll to position [1142, 0]
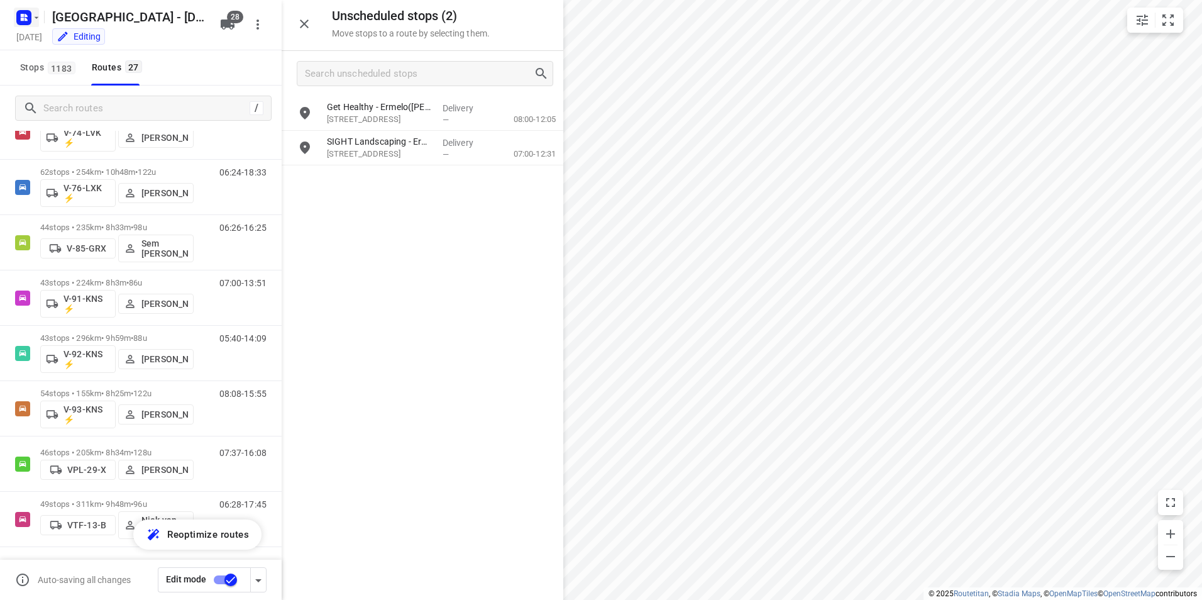
click at [21, 20] on icon "button" at bounding box center [22, 19] width 3 height 3
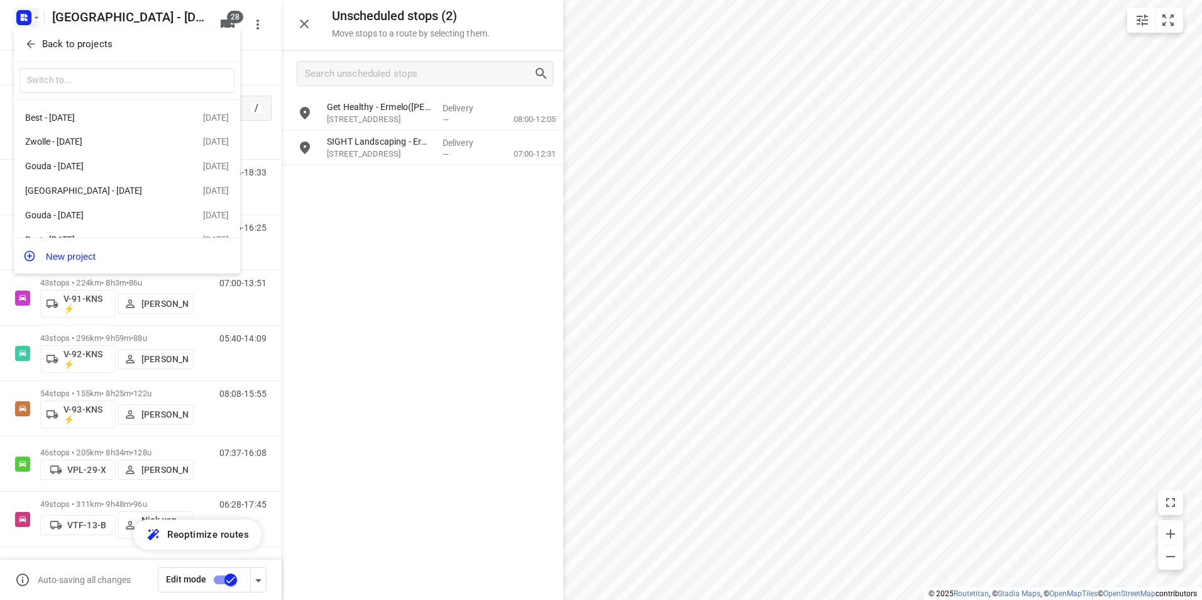
click at [57, 38] on p "Back to projects" at bounding box center [77, 44] width 70 height 14
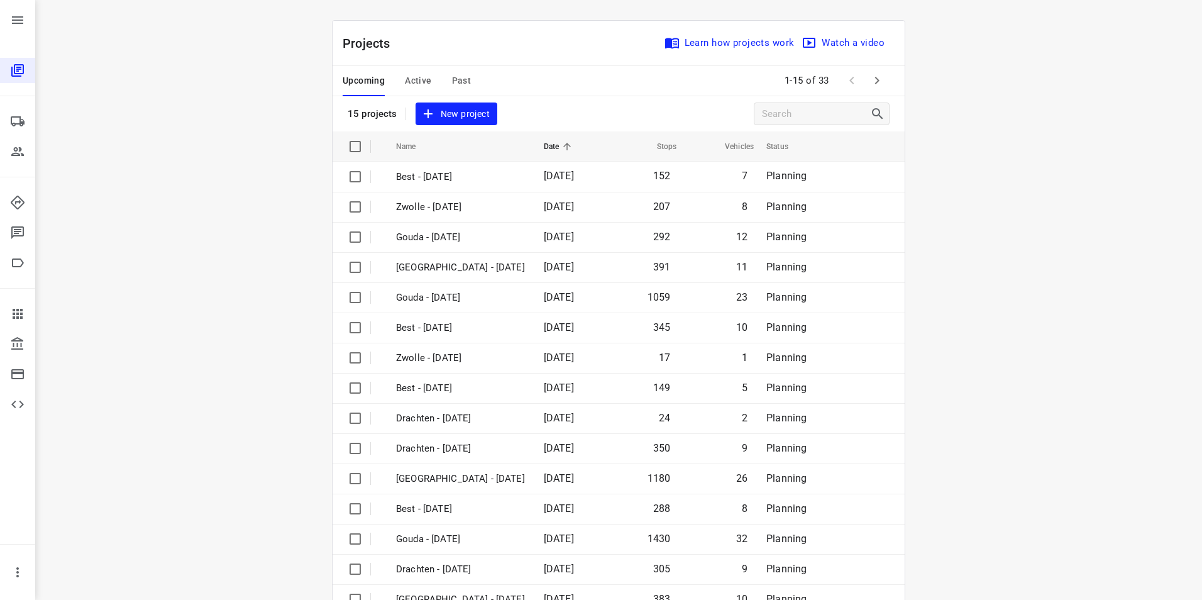
click at [363, 82] on span "Upcoming" at bounding box center [364, 81] width 42 height 16
click at [406, 75] on span "Active" at bounding box center [418, 81] width 26 height 16
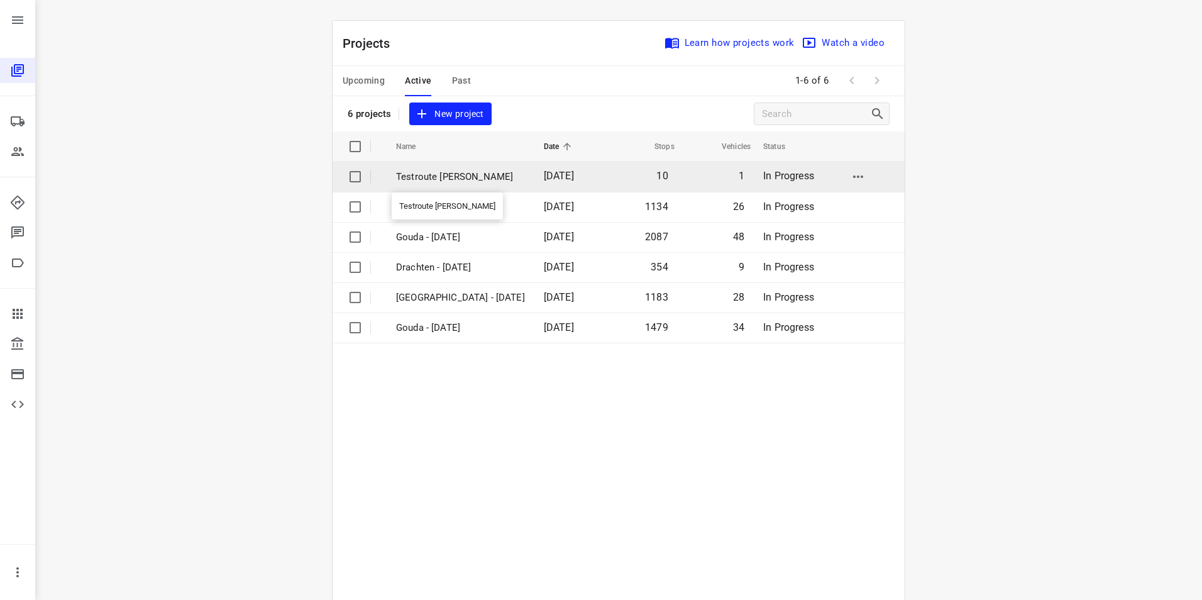
click at [421, 177] on p "Testroute [PERSON_NAME]" at bounding box center [460, 177] width 129 height 14
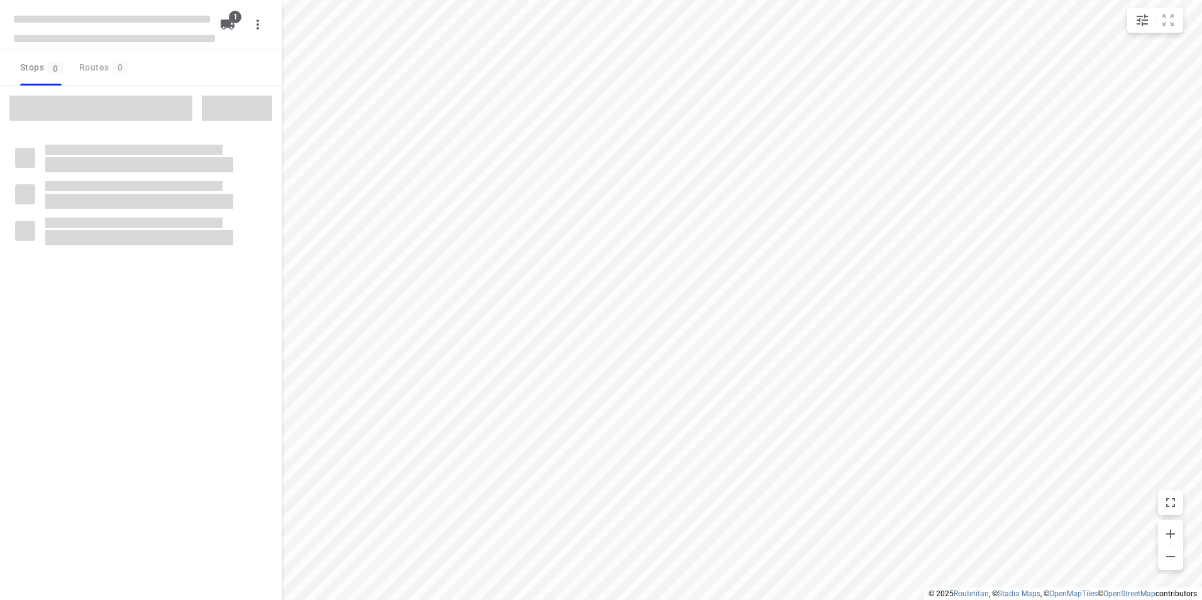
checkbox input "true"
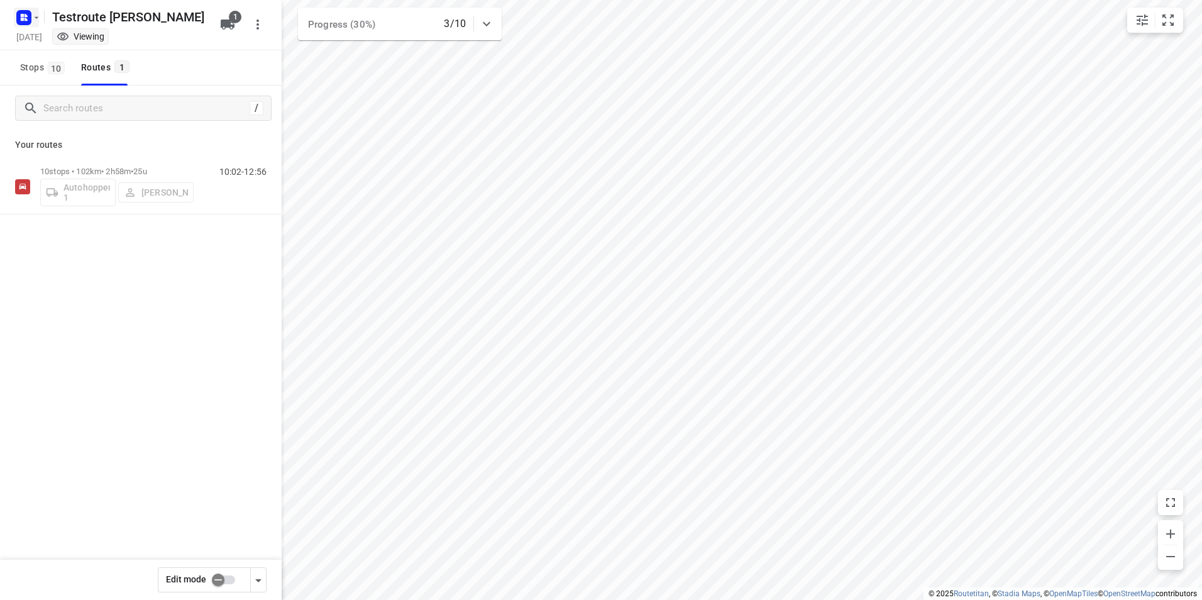
click at [23, 16] on icon "button" at bounding box center [22, 15] width 3 height 3
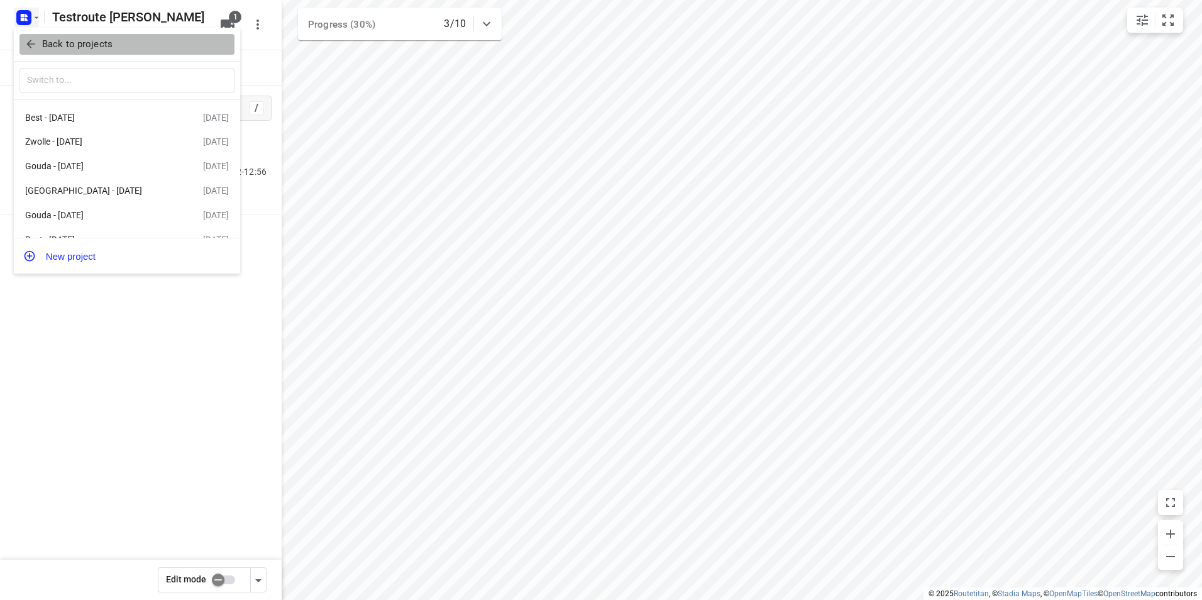
click at [63, 39] on p "Back to projects" at bounding box center [77, 44] width 70 height 14
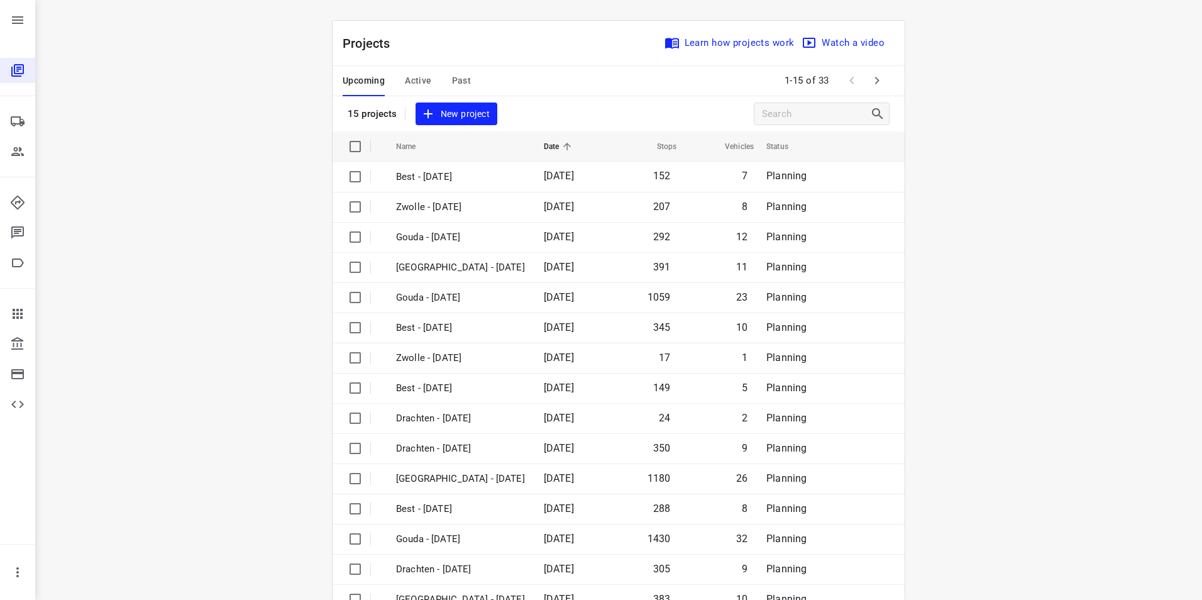
click at [417, 84] on span "Active" at bounding box center [418, 81] width 26 height 16
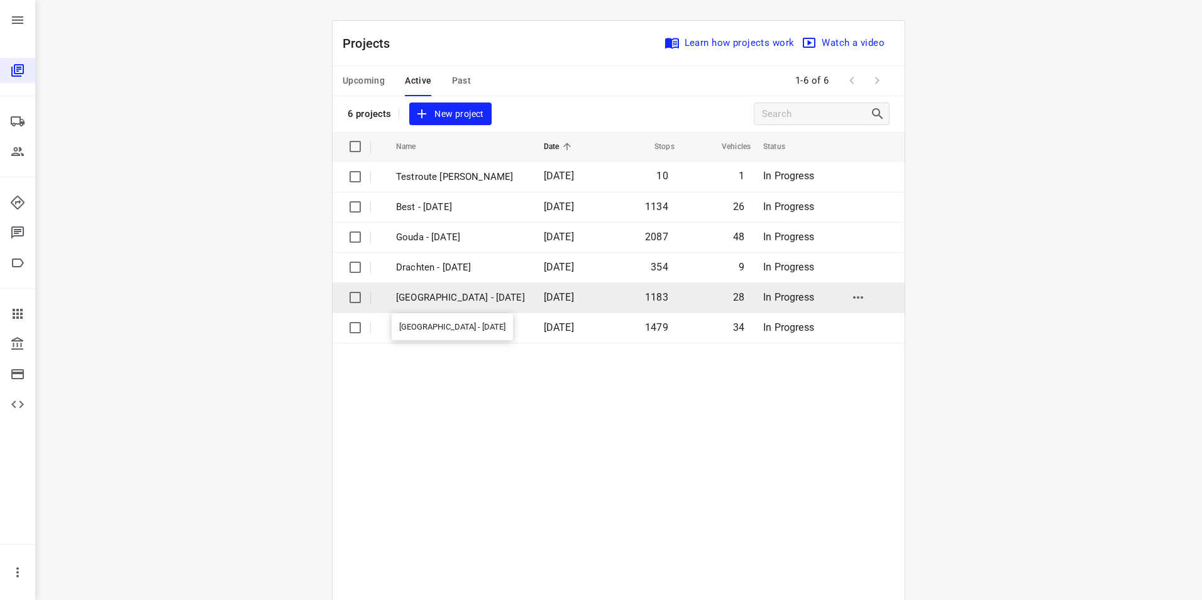
click at [453, 293] on p "[GEOGRAPHIC_DATA] - [DATE]" at bounding box center [460, 297] width 129 height 14
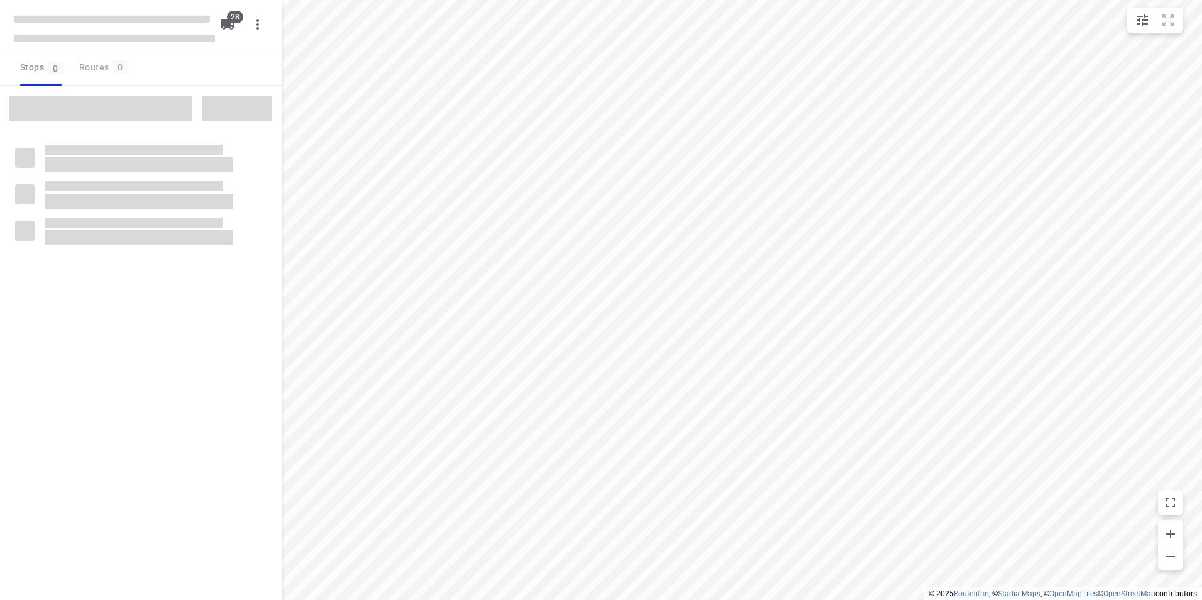
checkbox input "true"
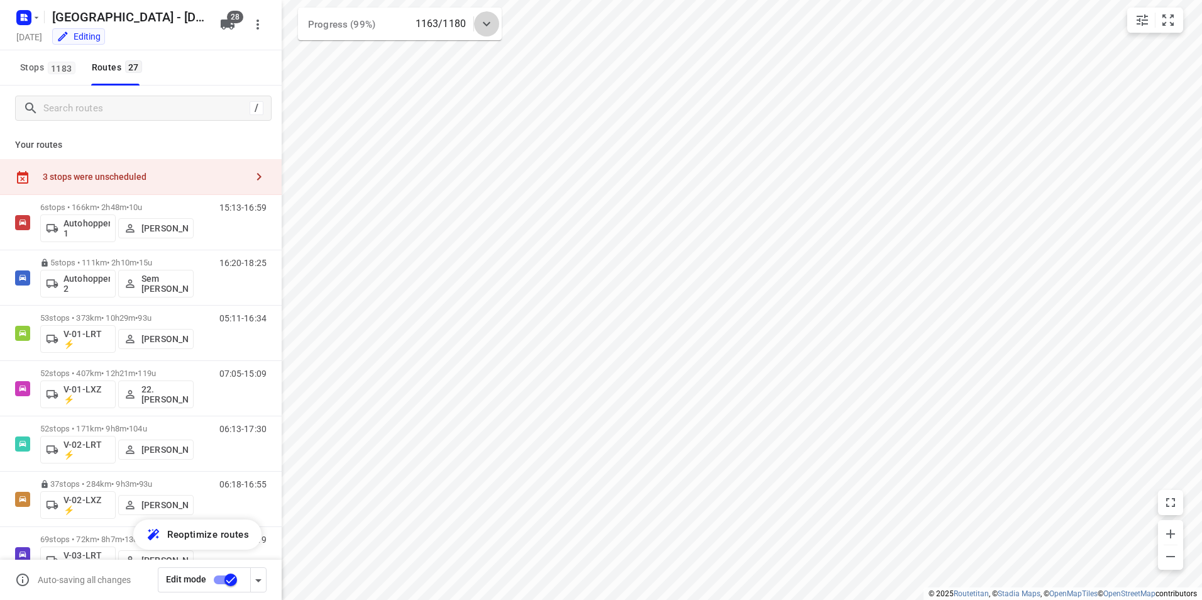
click at [486, 23] on icon at bounding box center [486, 23] width 15 height 15
click at [486, 23] on icon at bounding box center [486, 28] width 15 height 15
click at [93, 106] on input "Search routes" at bounding box center [144, 108] width 201 height 19
click at [118, 422] on div "52 stops • 171km • 9h8m • 104u V-02-LRT ⚡ [PERSON_NAME]" at bounding box center [116, 443] width 153 height 52
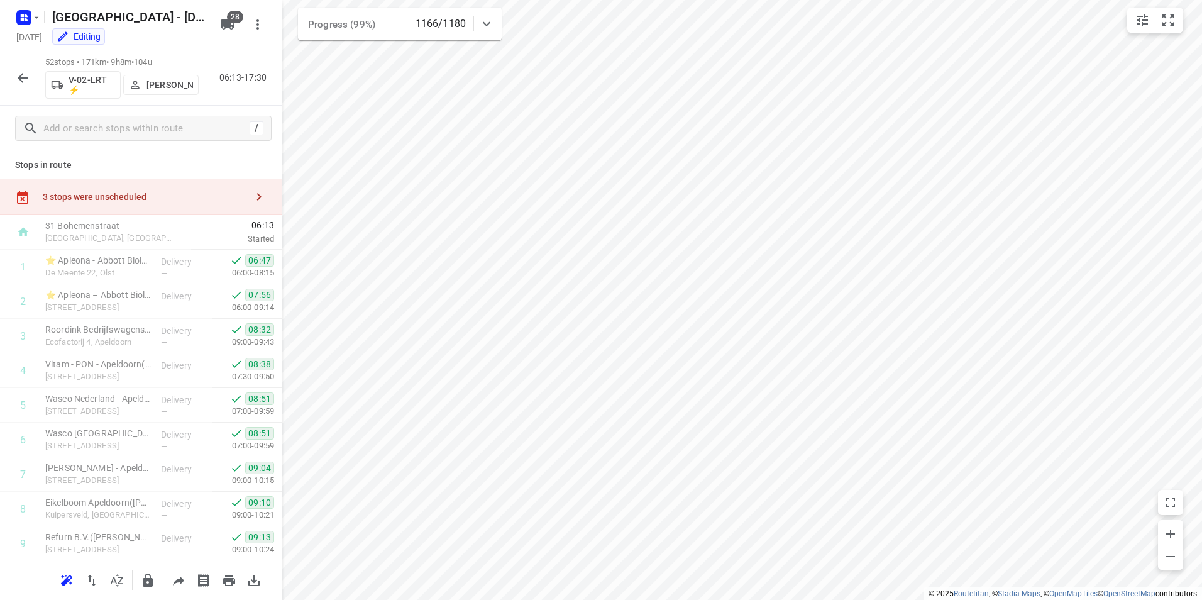
click at [126, 196] on div "3 stops were unscheduled" at bounding box center [145, 197] width 204 height 10
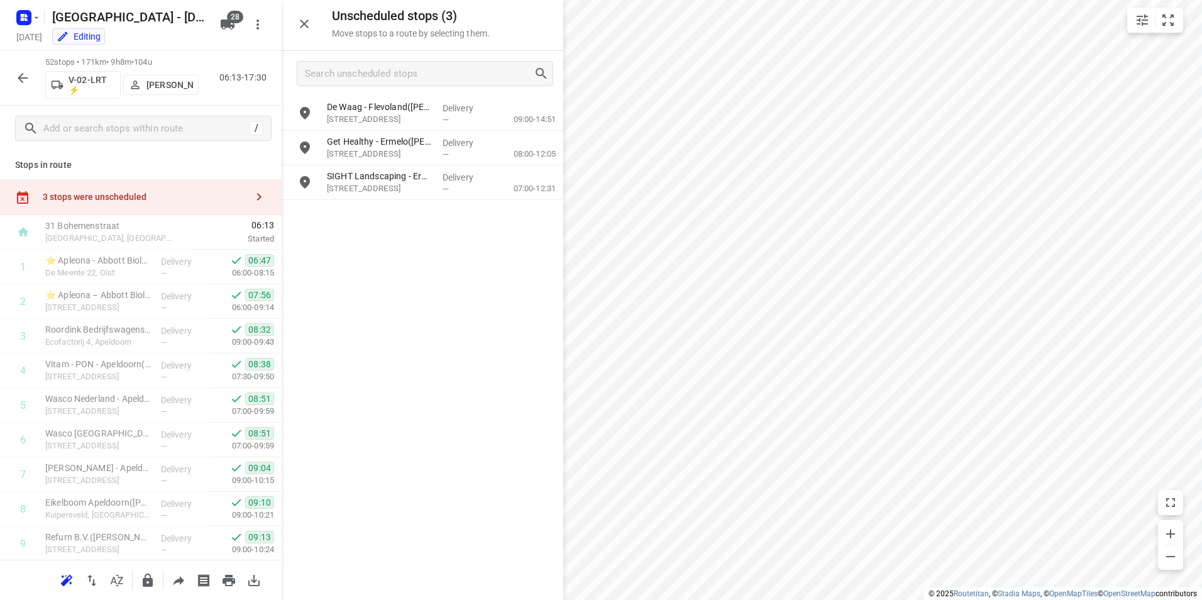
click at [23, 82] on icon "button" at bounding box center [23, 78] width 10 height 10
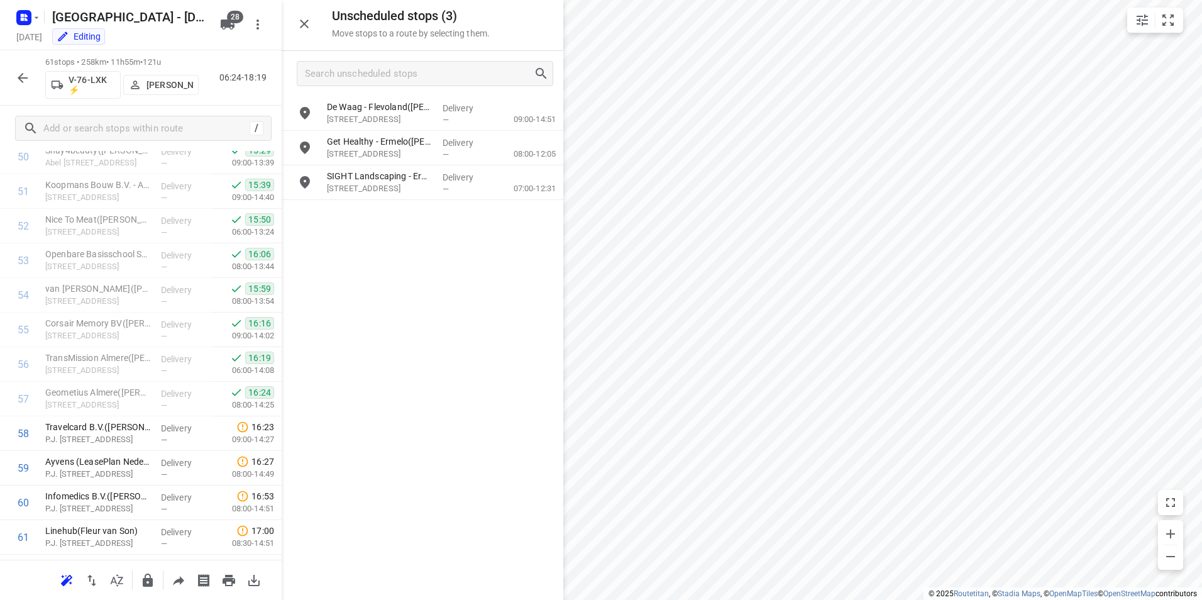
scroll to position [1834, 0]
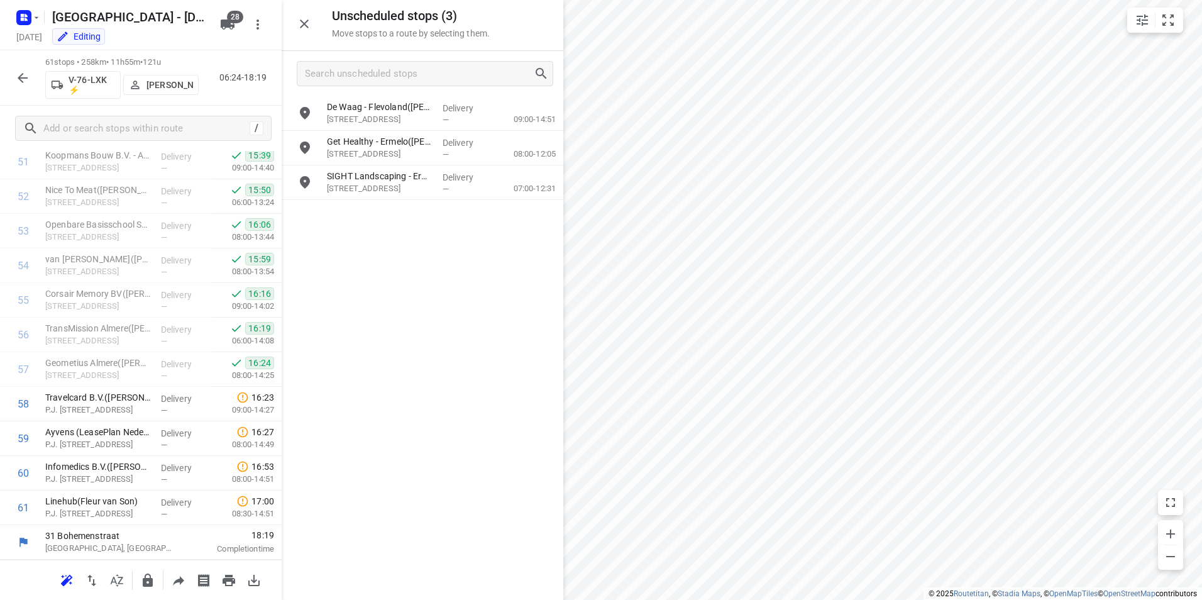
click at [21, 89] on button "button" at bounding box center [22, 77] width 25 height 25
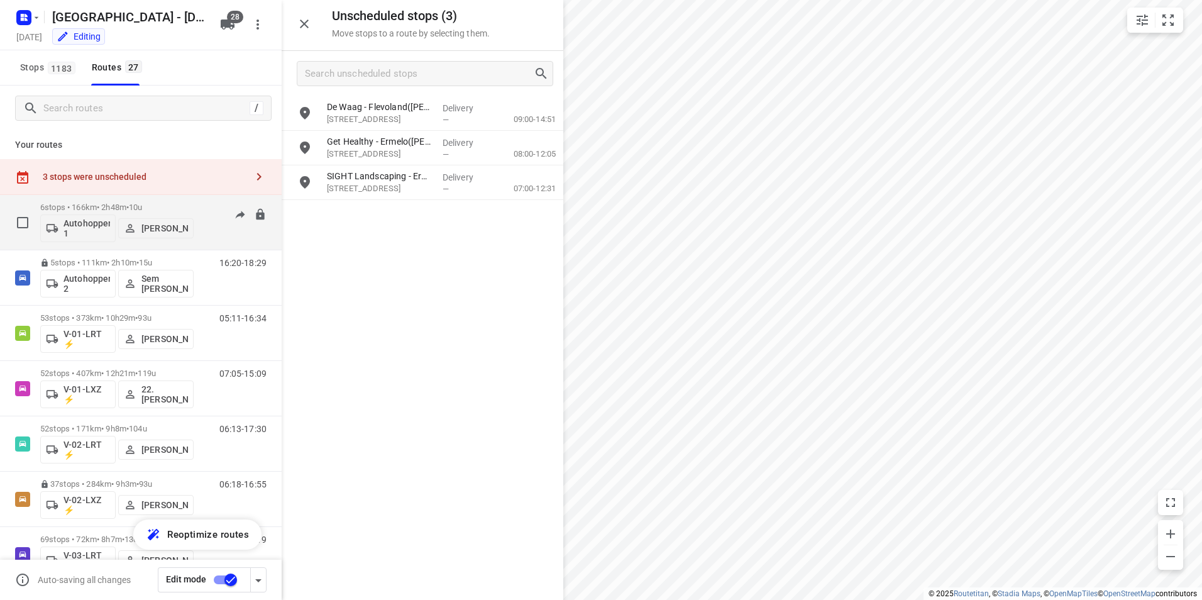
click at [104, 206] on p "6 stops • 166km • 2h48m • 10u" at bounding box center [116, 206] width 153 height 9
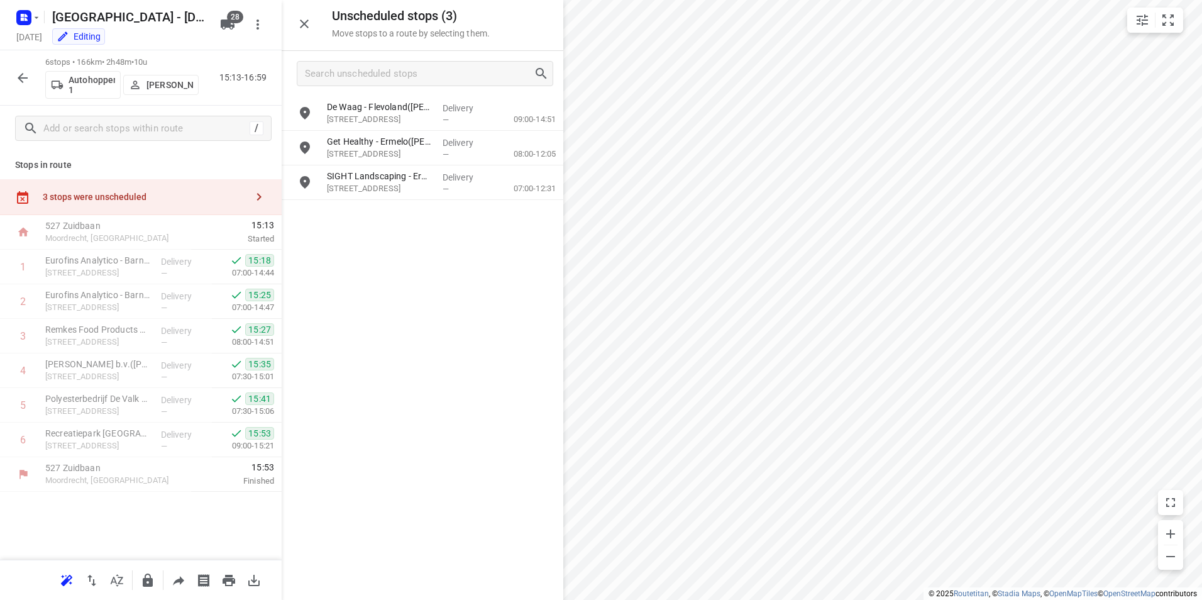
click at [21, 82] on icon "button" at bounding box center [22, 77] width 15 height 15
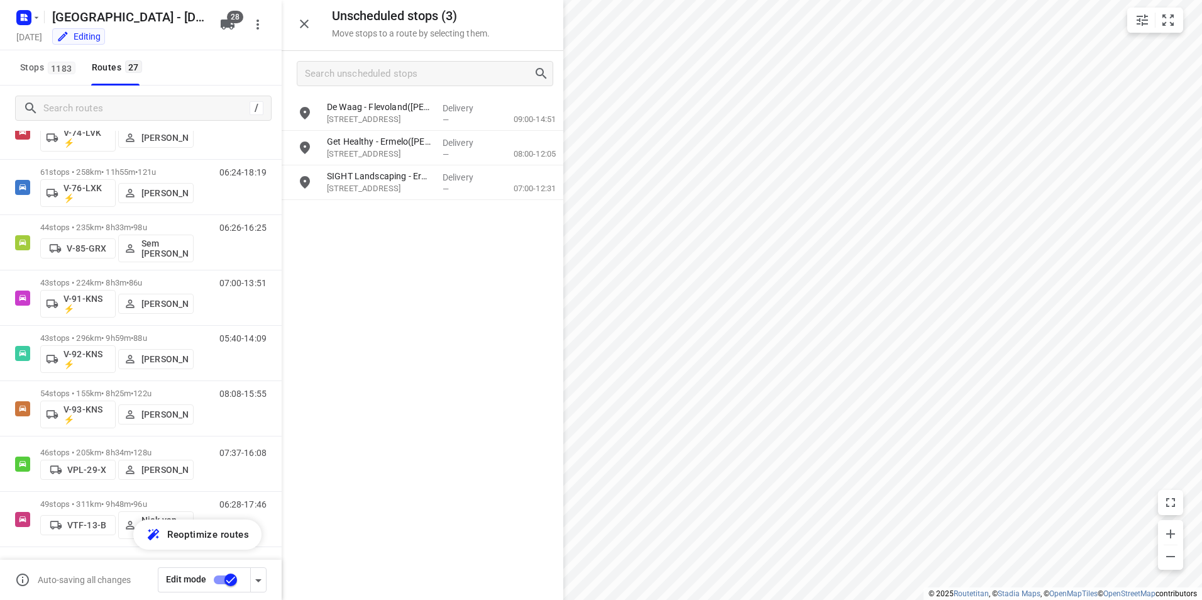
scroll to position [0, 0]
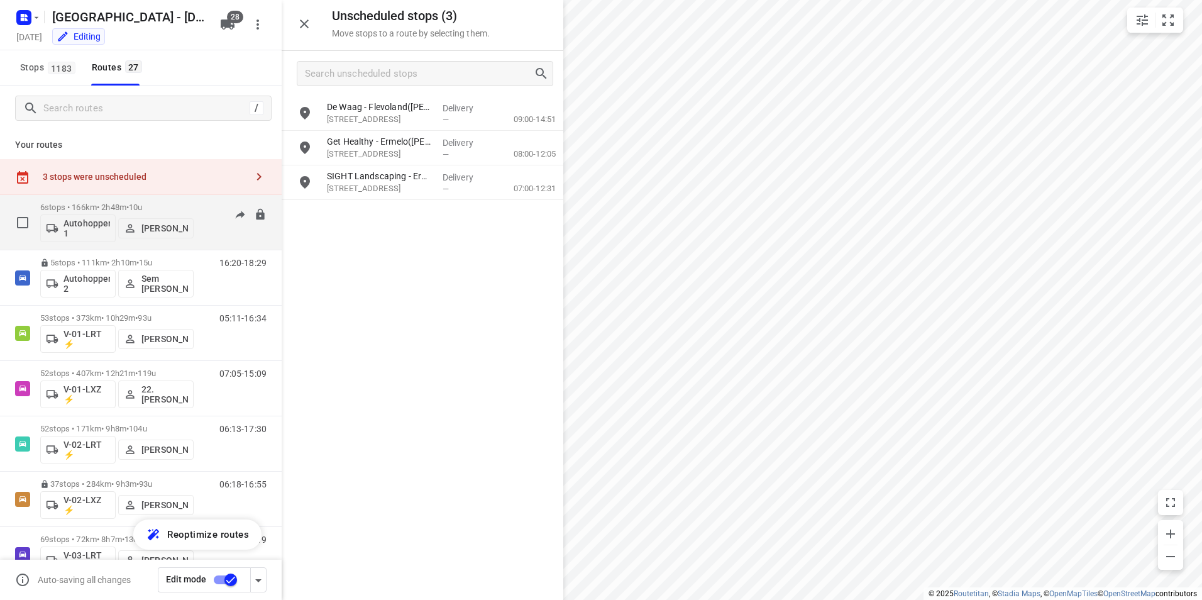
click at [125, 204] on p "6 stops • 166km • 2h48m • 10u" at bounding box center [116, 206] width 153 height 9
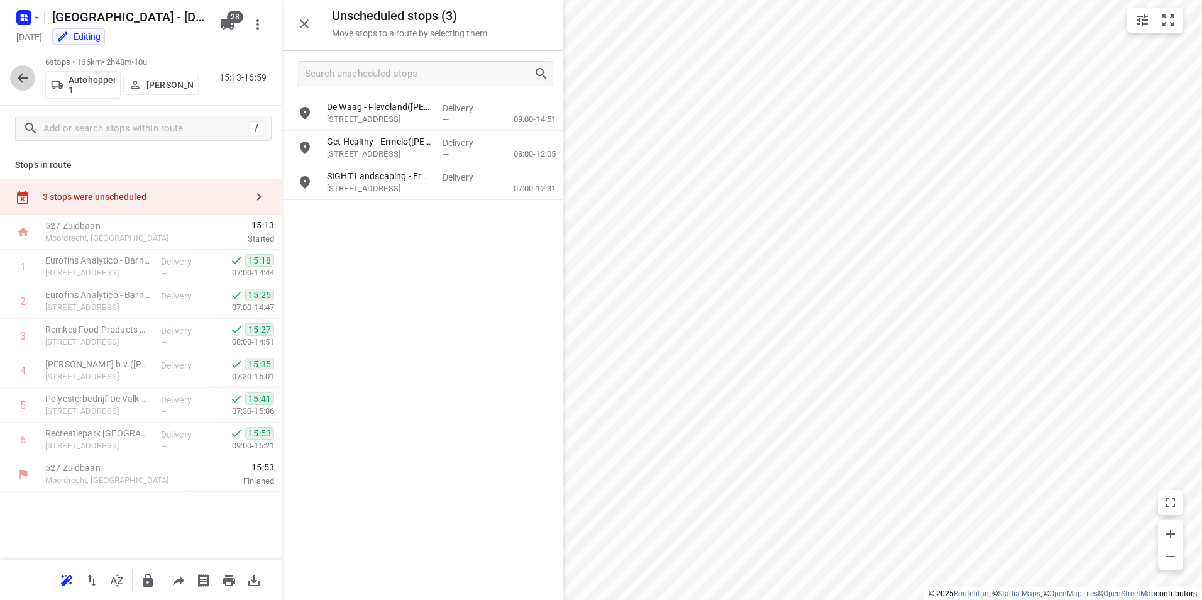
click at [16, 80] on icon "button" at bounding box center [22, 77] width 15 height 15
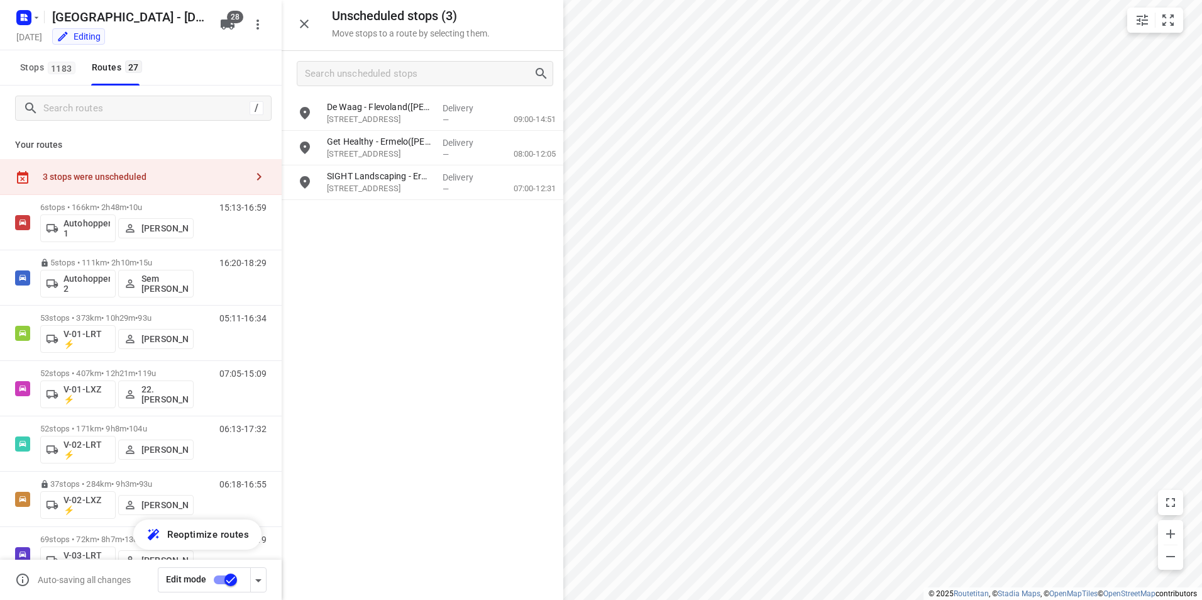
scroll to position [35, 0]
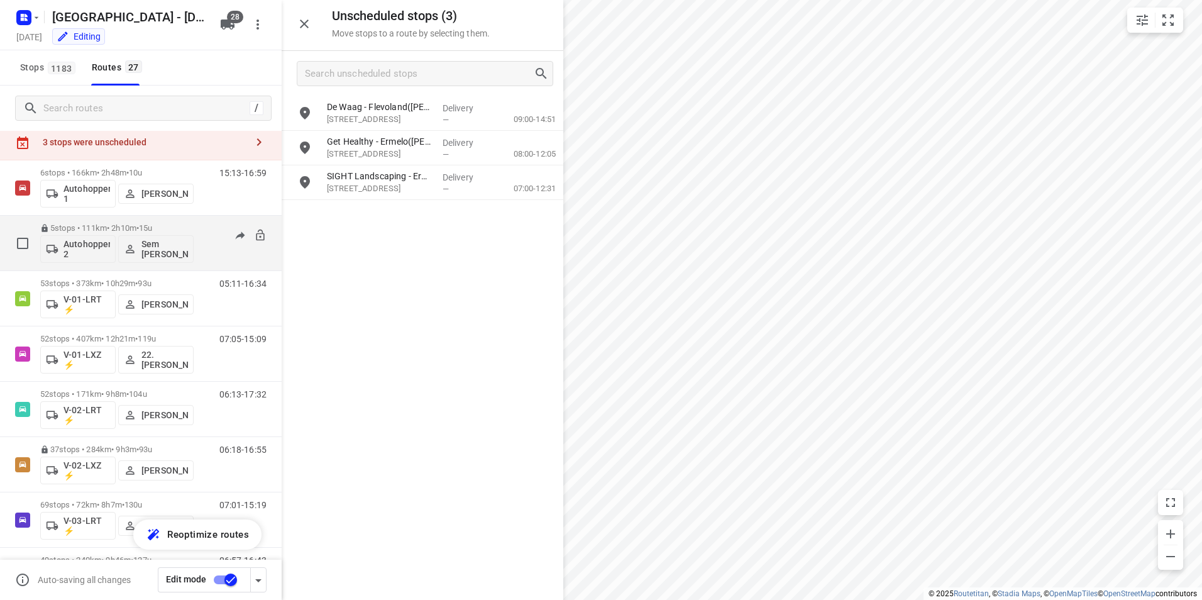
click at [191, 224] on p "5 stops • 111km • 2h10m • 15u" at bounding box center [116, 227] width 153 height 9
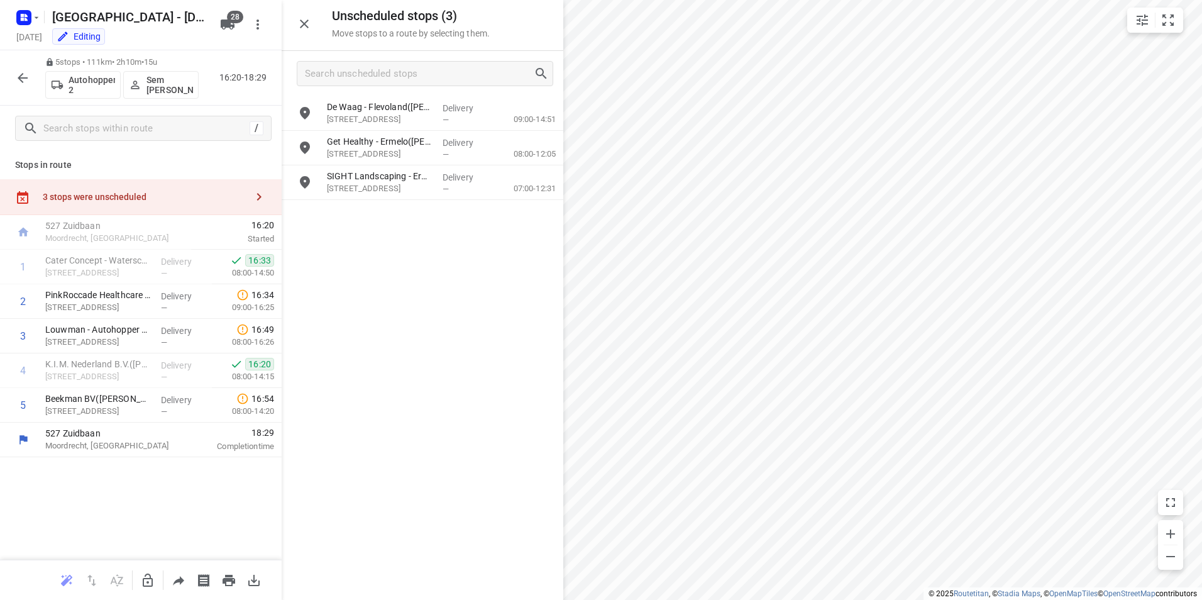
click at [21, 81] on icon "button" at bounding box center [23, 78] width 10 height 10
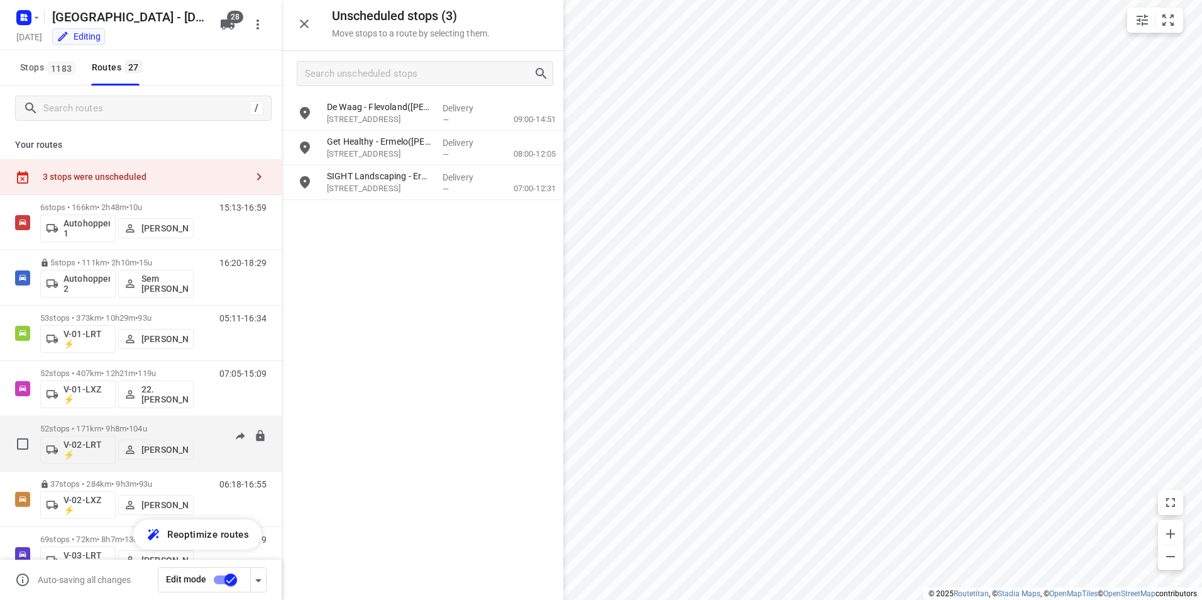
click at [147, 427] on span "104u" at bounding box center [138, 428] width 18 height 9
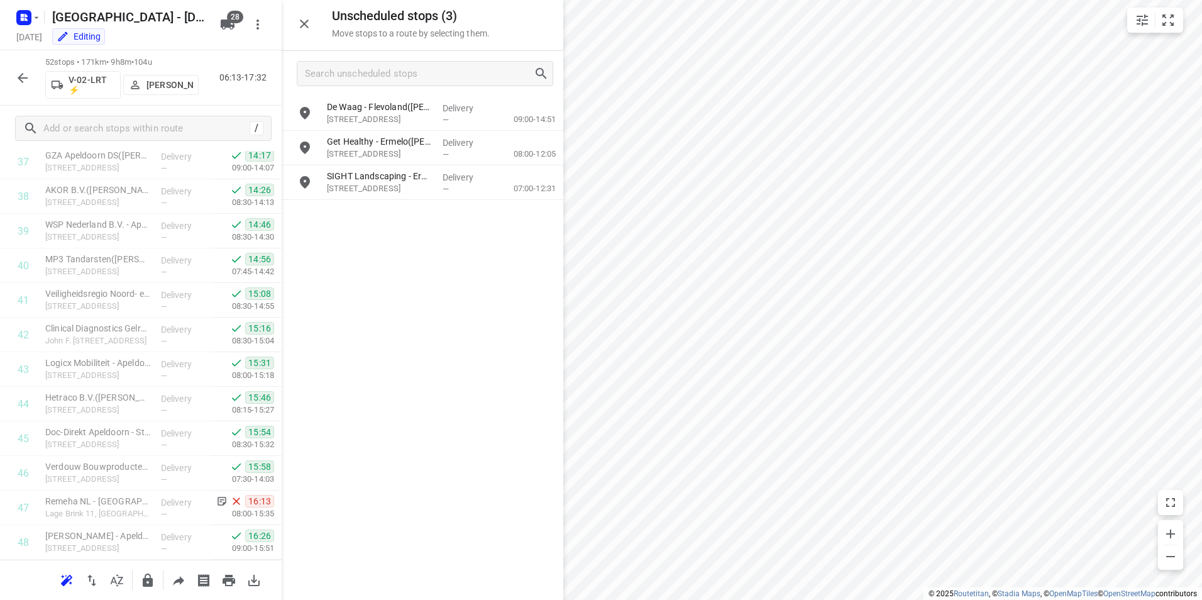
scroll to position [1523, 0]
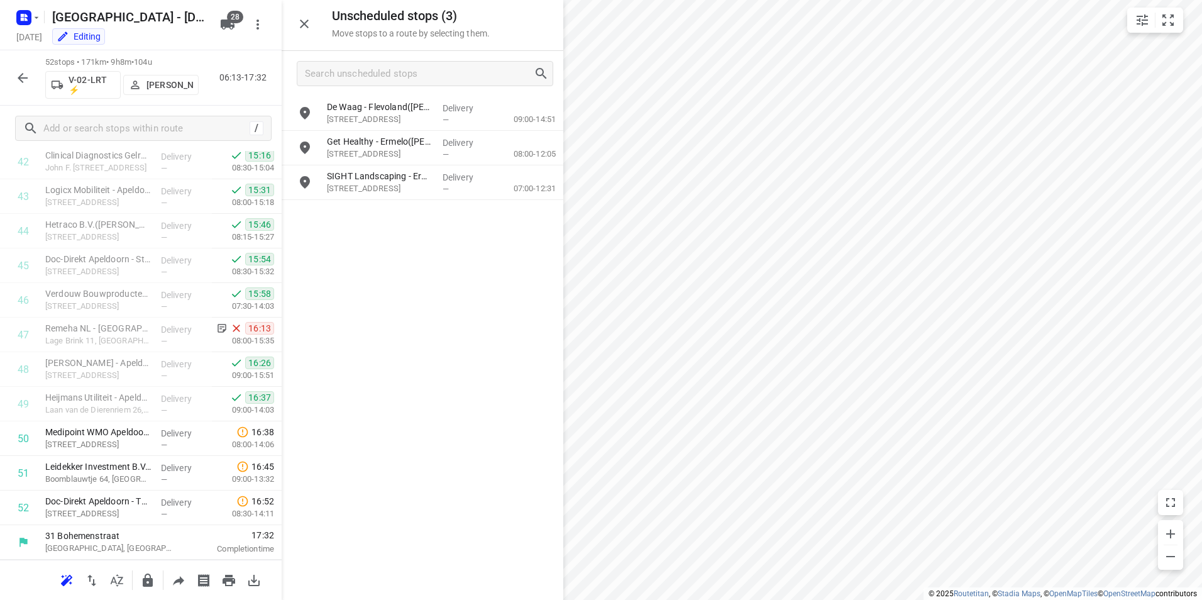
click at [29, 77] on icon "button" at bounding box center [22, 77] width 15 height 15
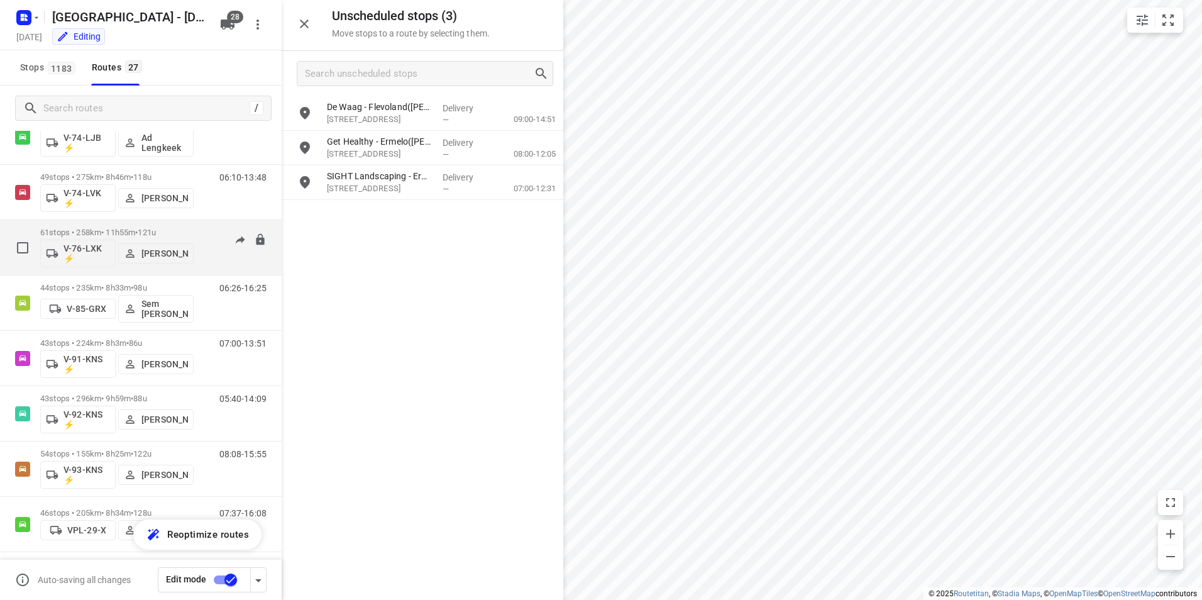
scroll to position [1016, 0]
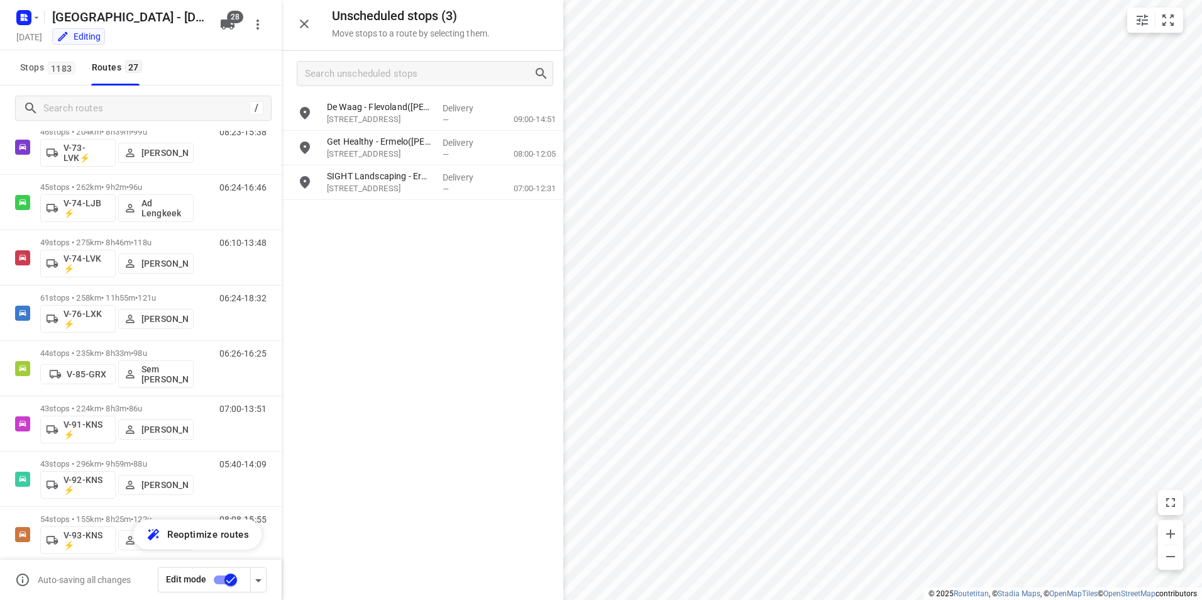
click at [440, 341] on div "De Waag - Flevoland([PERSON_NAME]) [STREET_ADDRESS] Delivery — 09:00-14:51 Get …" at bounding box center [423, 347] width 282 height 502
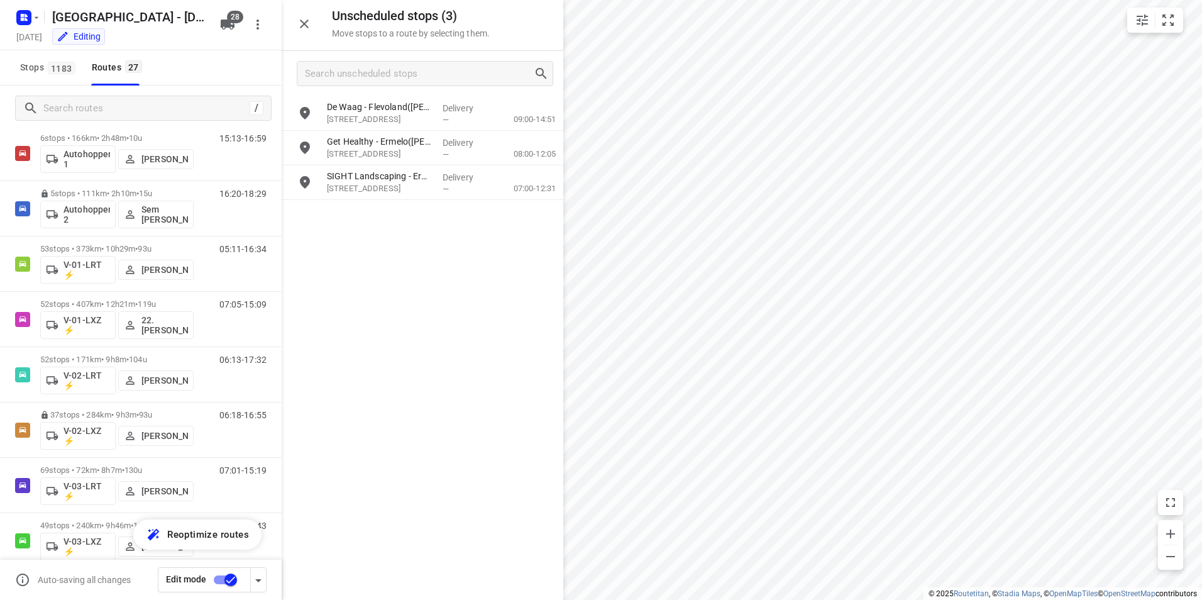
scroll to position [0, 0]
